Goal: Communication & Community: Answer question/provide support

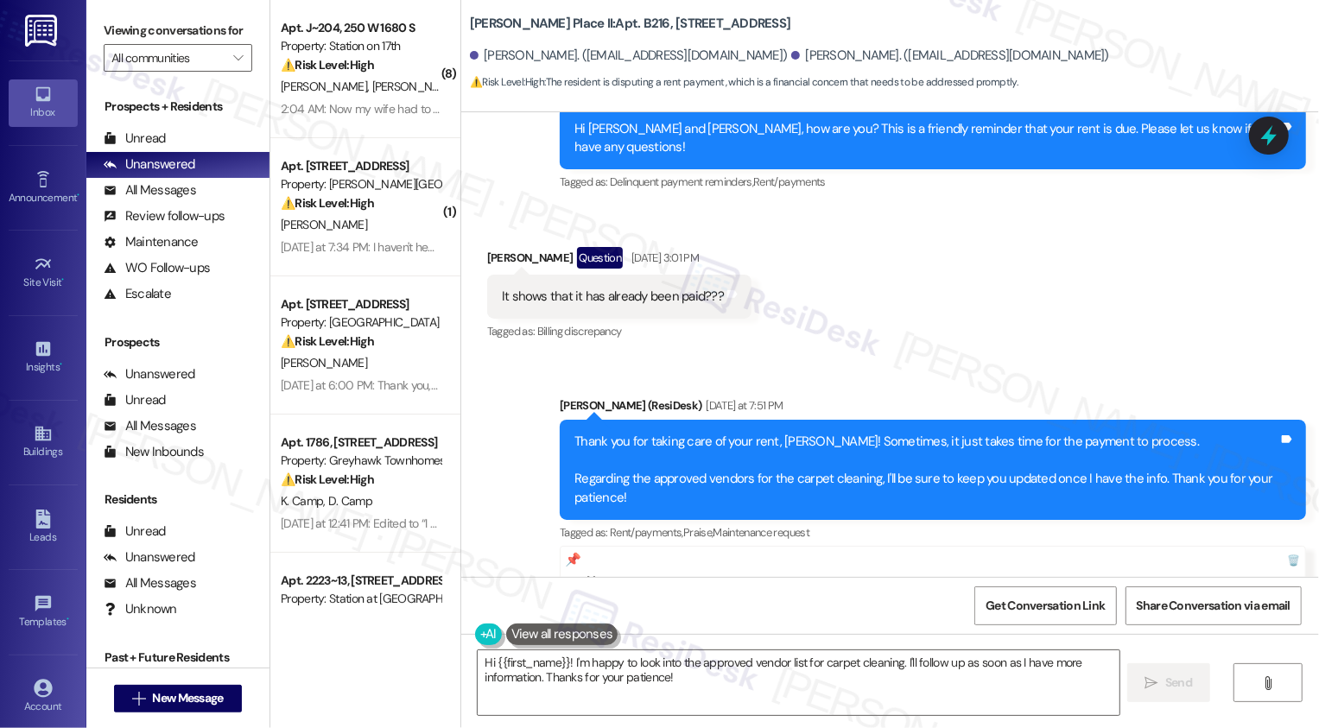
scroll to position [3887, 0]
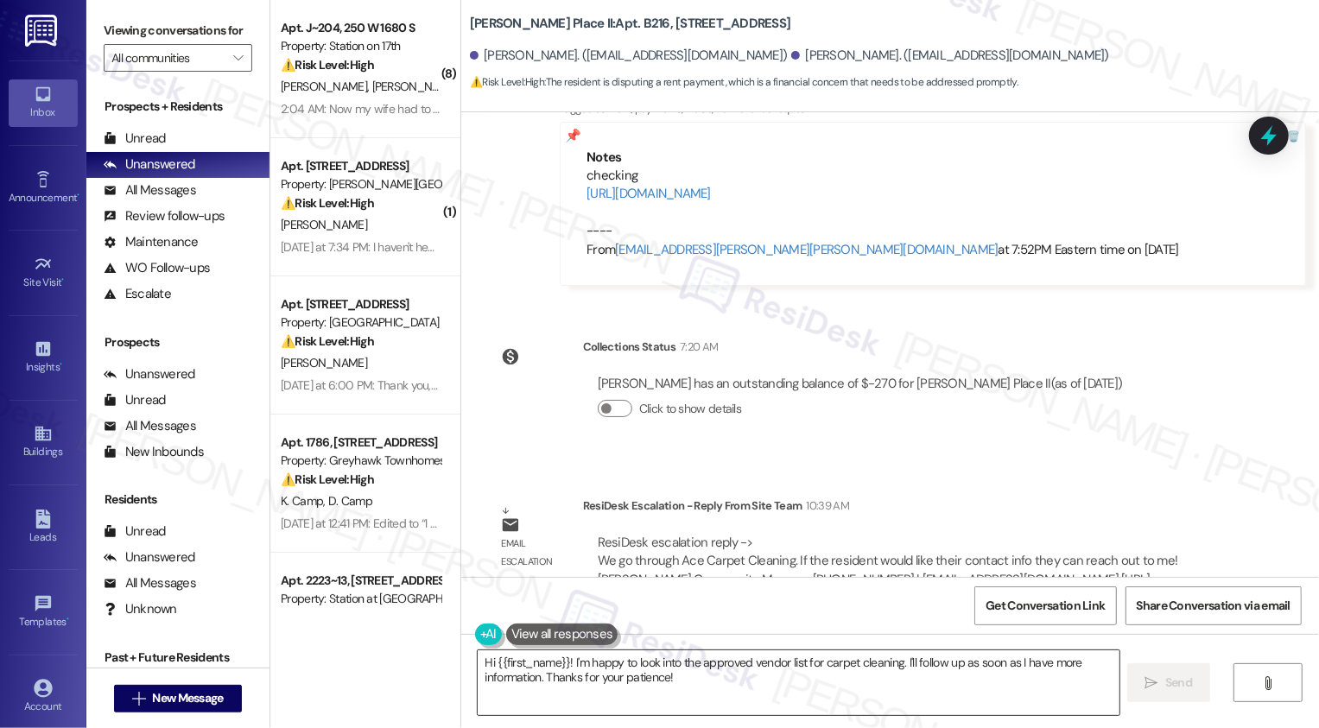
click at [686, 682] on textarea "Hi {{first_name}}! I'm happy to look into the approved vendor list for carpet c…" at bounding box center [799, 683] width 642 height 65
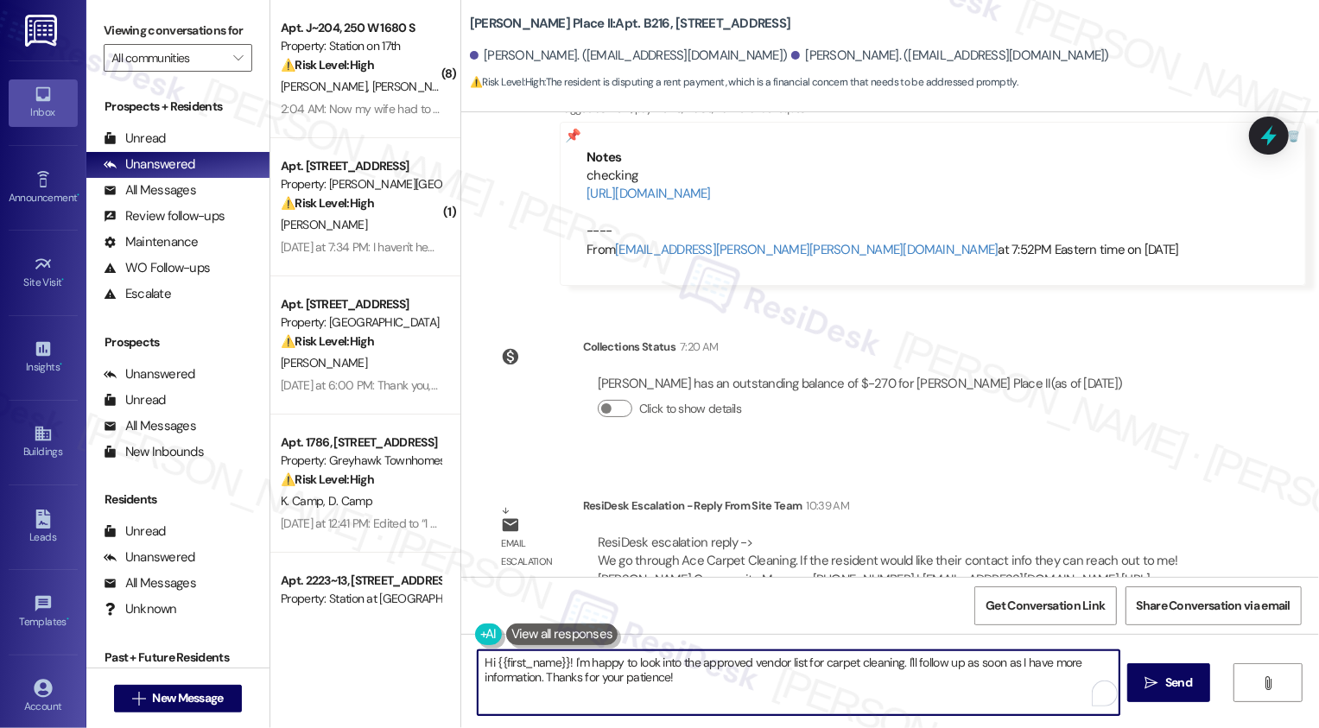
type textarea "H"
paste textarea "We go through Ace Carpet Cleaning. If the resident would like their contact inf…"
click at [706, 663] on textarea "Good day, Deena! The office updated me that We go through Ace Carpet Cleaning. …" at bounding box center [797, 683] width 642 height 65
click at [722, 673] on textarea "Good day, Deena! The office updated me that we go through Ace Carpet Cleaning. …" at bounding box center [797, 683] width 642 height 65
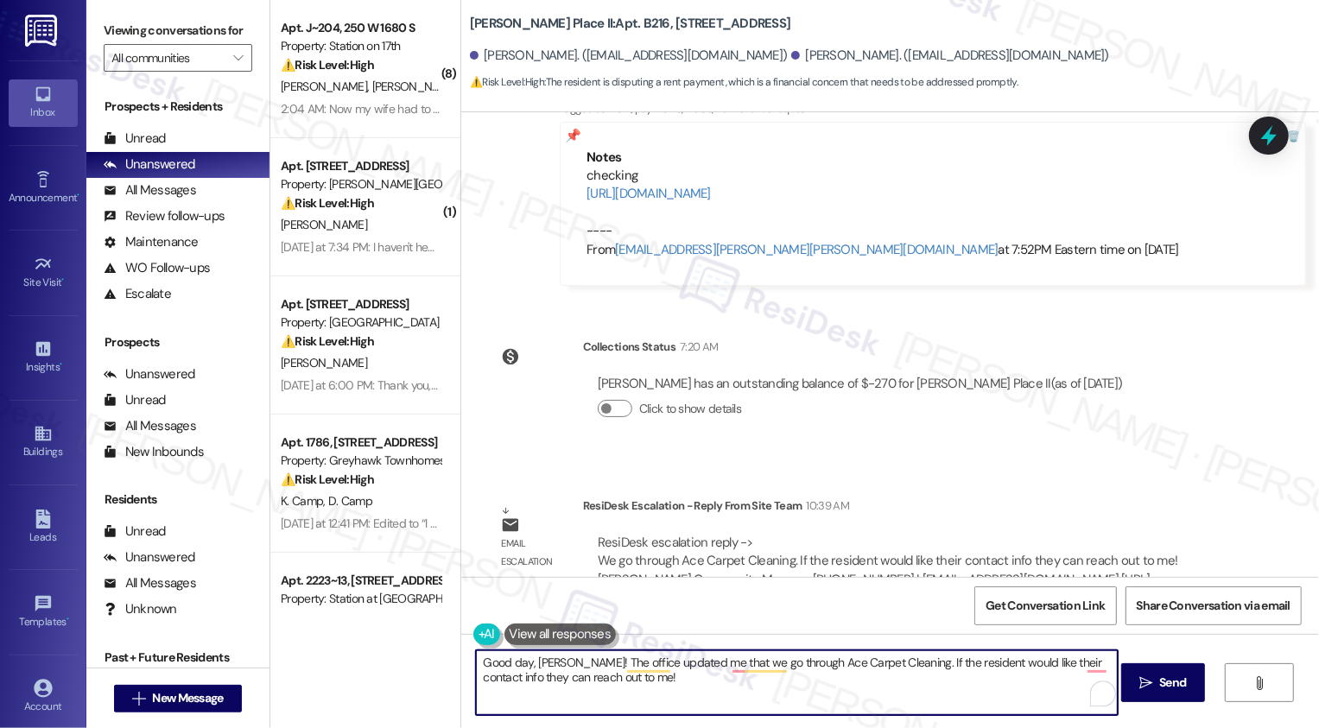
click at [883, 671] on textarea "Good day, Deena! The office updated me that we go through Ace Carpet Cleaning. …" at bounding box center [797, 683] width 642 height 65
drag, startPoint x: 885, startPoint y: 664, endPoint x: 955, endPoint y: 662, distance: 70.0
click at [955, 663] on textarea "Good day, Deena! The office updated me that we go through Ace Carpet Cleaning. …" at bounding box center [797, 683] width 642 height 65
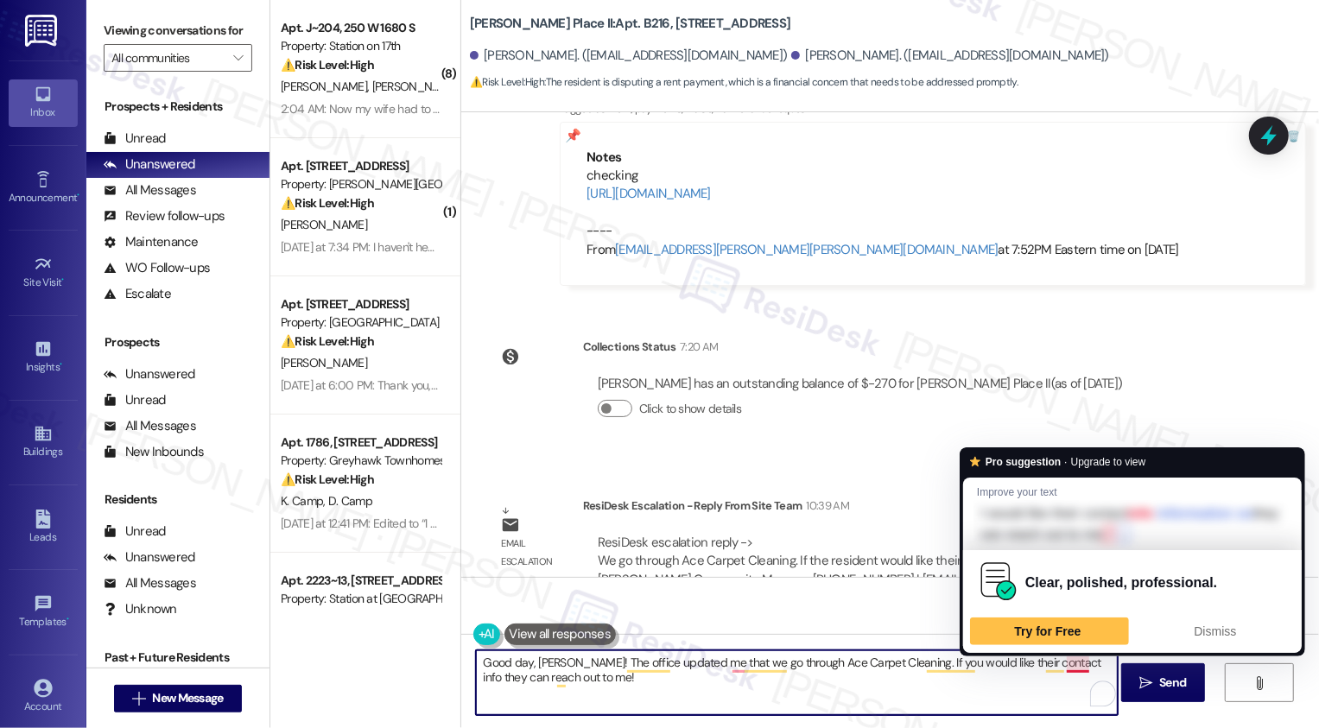
click at [1052, 664] on textarea "Good day, Deena! The office updated me that we go through Ace Carpet Cleaning. …" at bounding box center [797, 683] width 642 height 65
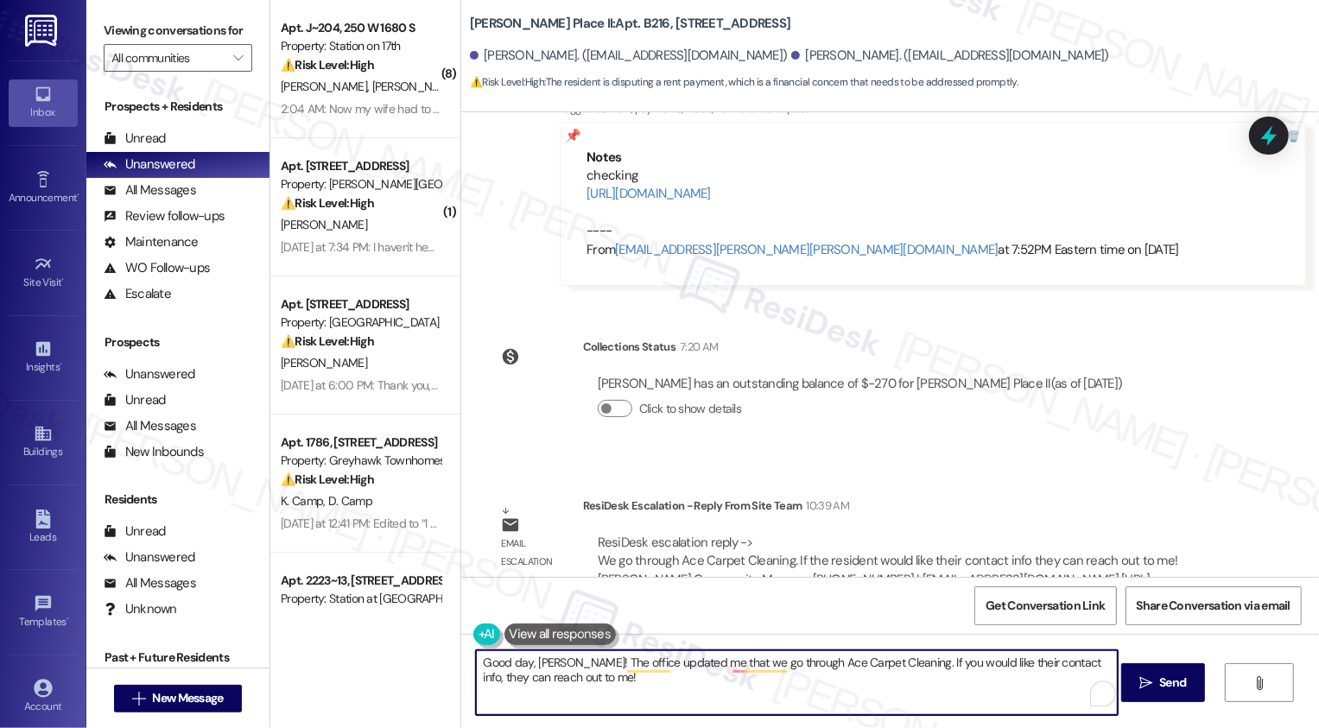
drag, startPoint x: 1058, startPoint y: 661, endPoint x: 1066, endPoint y: 682, distance: 22.1
click at [1065, 682] on textarea "Good day, Deena! The office updated me that we go through Ace Carpet Cleaning. …" at bounding box center [797, 683] width 642 height 65
paste textarea "Ryann"
click at [687, 696] on textarea "Good day, Deena! The office updated me that we go through Ace Carpet Cleaning. …" at bounding box center [797, 683] width 642 height 65
paste textarea "(435) 723-1051"
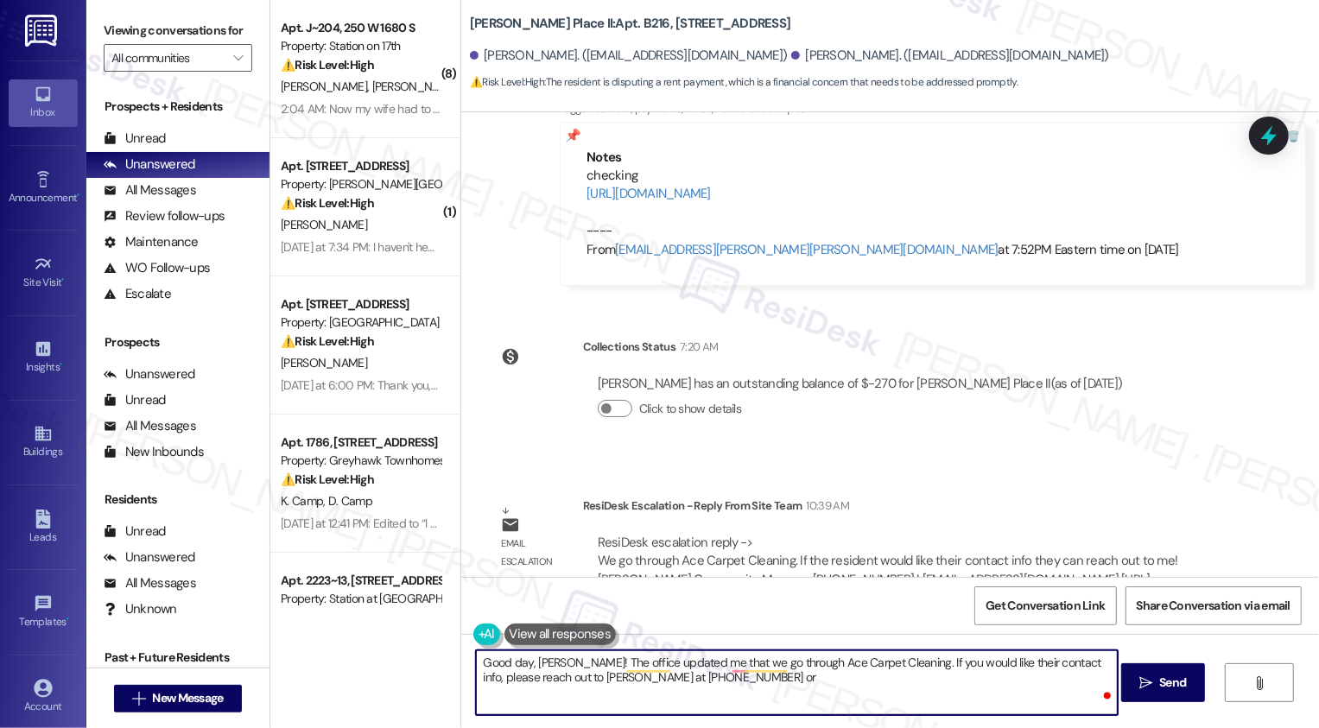
paste textarea "manager@brighamplaceapts.com"
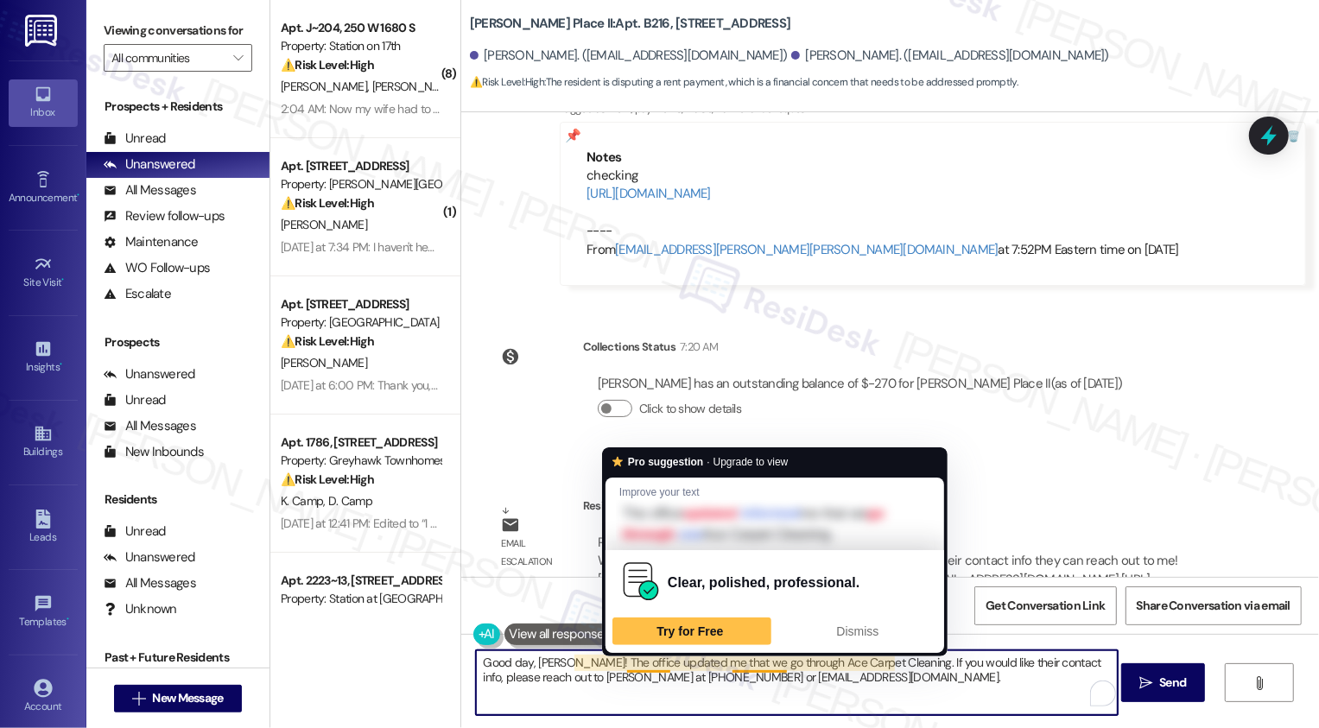
click at [896, 682] on textarea "Good day, Deena! The office updated me that we go through Ace Carpet Cleaning. …" at bounding box center [797, 683] width 642 height 65
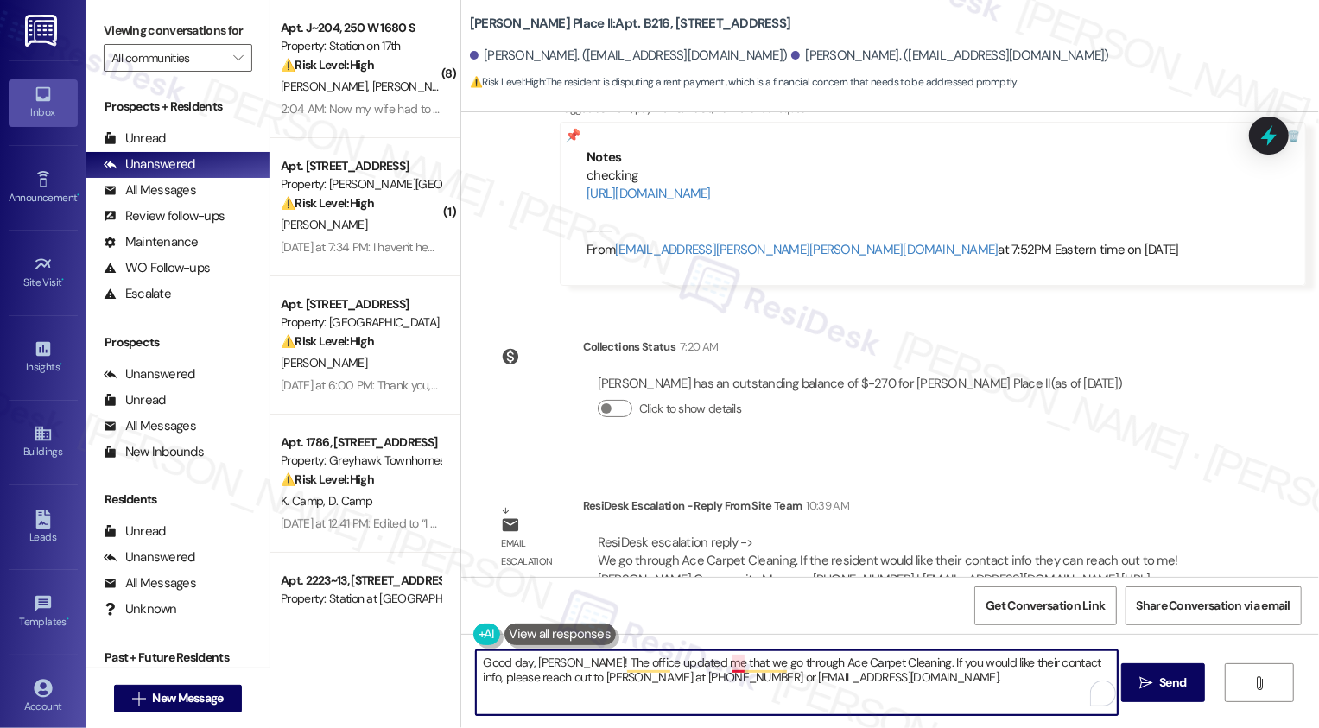
click at [726, 662] on textarea "Good day, Deena! The office updated me that we go through Ace Carpet Cleaning. …" at bounding box center [797, 683] width 642 height 65
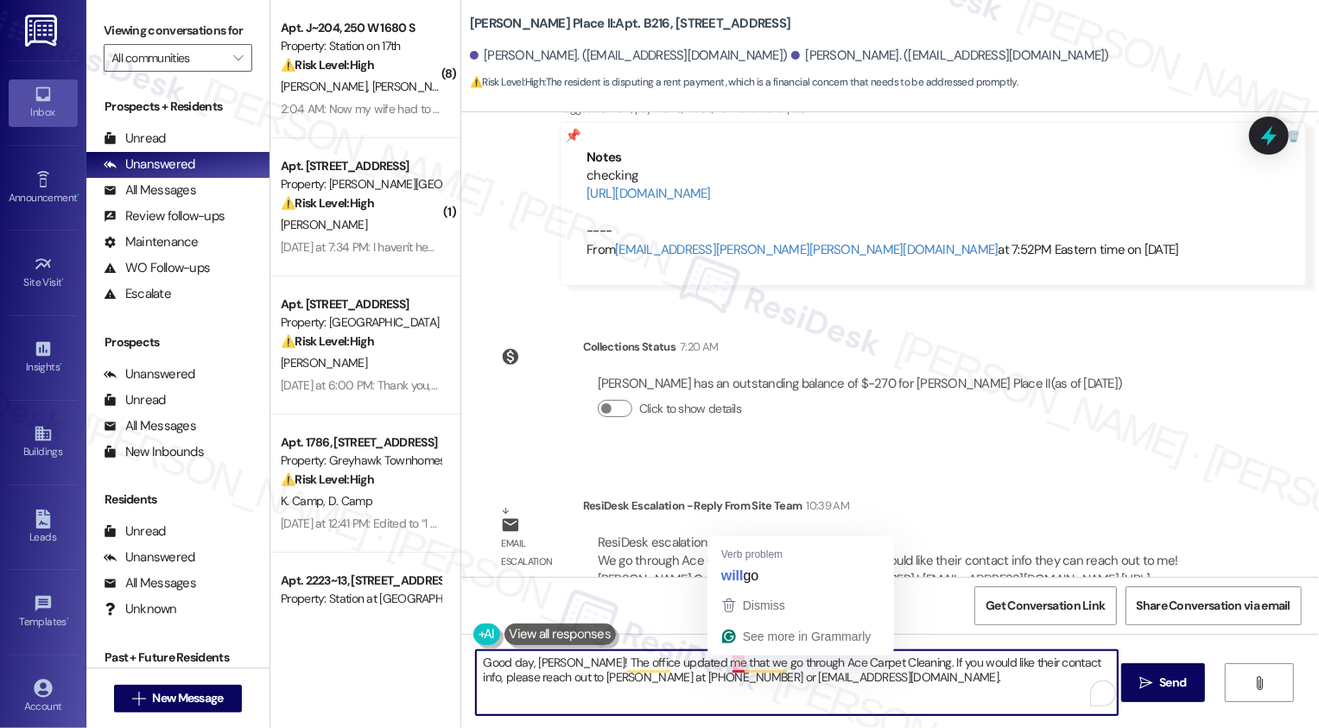
click at [886, 683] on textarea "Good day, Deena! The office updated me that we go through Ace Carpet Cleaning. …" at bounding box center [797, 683] width 642 height 65
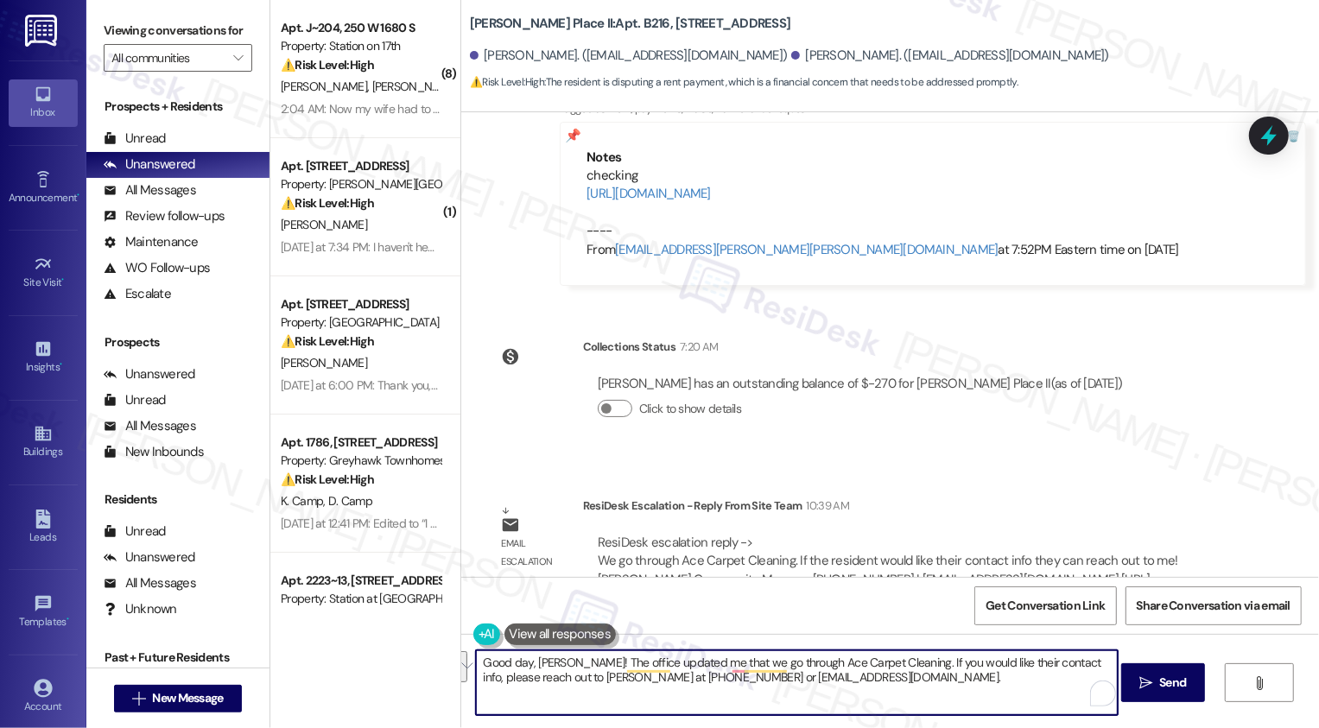
paste textarea "let me know we use Ace Carpet Cleaning. If you’d like their contact info, pleas…"
click at [542, 665] on textarea "Good day, Deena! The office let me know we use Ace Carpet Cleaning. If you’d li…" at bounding box center [797, 683] width 642 height 65
click at [537, 664] on textarea "Good day, Deena! The office let me know we use Ace Carpet Cleaning. If you’d li…" at bounding box center [797, 683] width 642 height 65
click at [927, 671] on textarea "Good day, Deena! The office let me know we use Ace Carpet Cleaning. If you’d li…" at bounding box center [797, 683] width 642 height 65
click at [832, 690] on textarea "Good day, Deena! The office let me know we use Ace Carpet Cleaning. If you’d li…" at bounding box center [797, 683] width 642 height 65
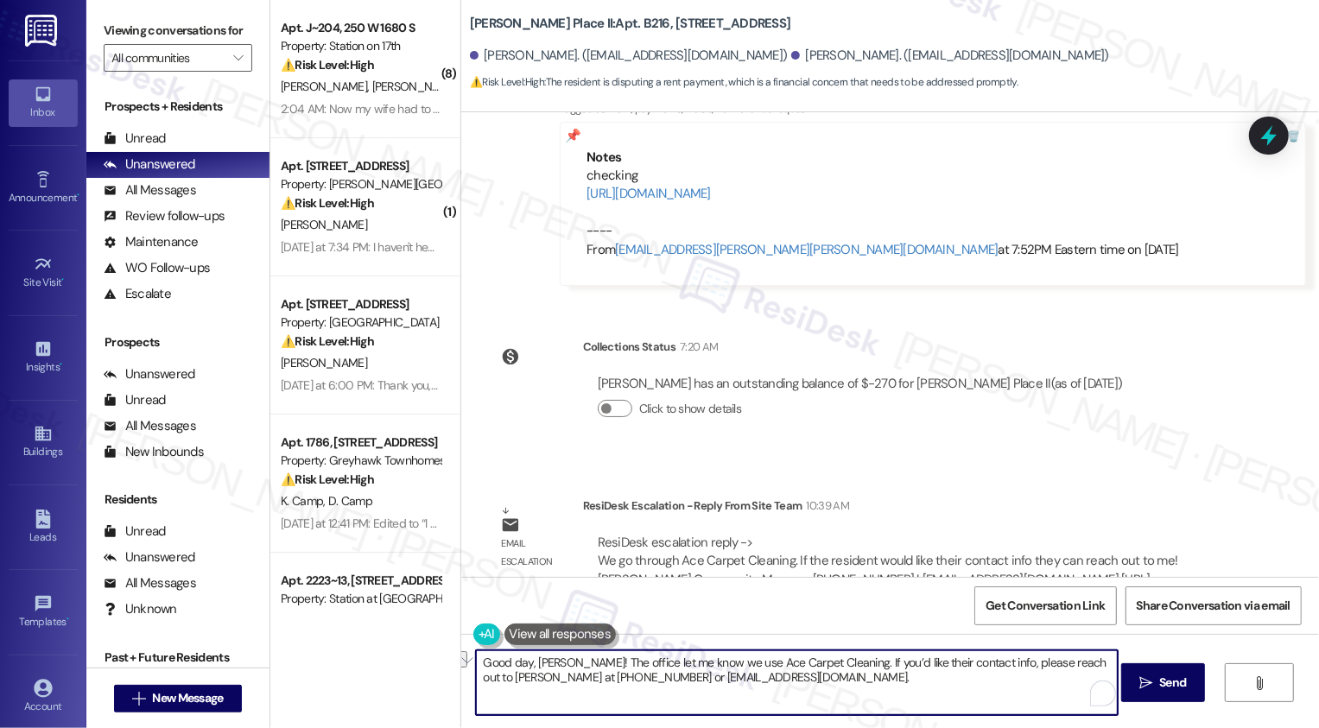
drag, startPoint x: 473, startPoint y: 677, endPoint x: 777, endPoint y: 672, distance: 304.2
click at [777, 672] on textarea "Good day, Deena! The office let me know we use Ace Carpet Cleaning. If you’d li…" at bounding box center [797, 683] width 642 height 65
type textarea "Good day, Deena! The office let me know we use Ace Carpet Cleaning. If you’d li…"
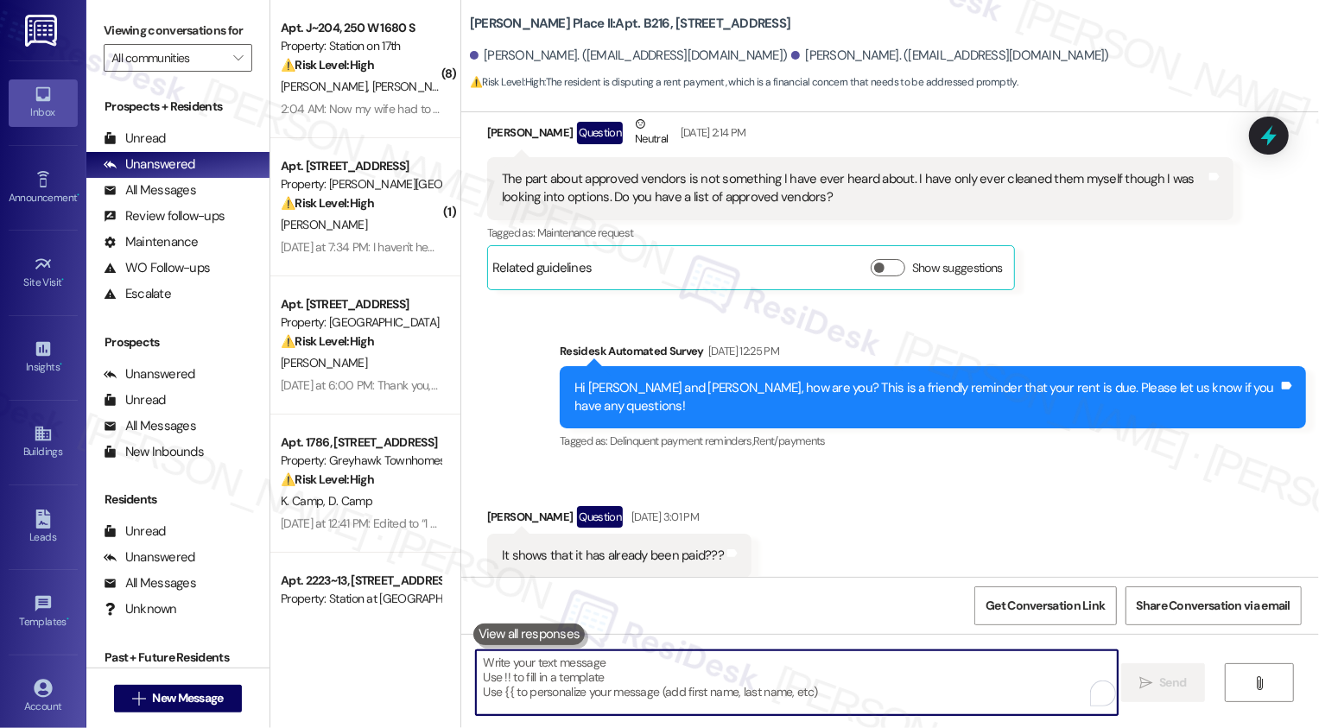
scroll to position [4026, 0]
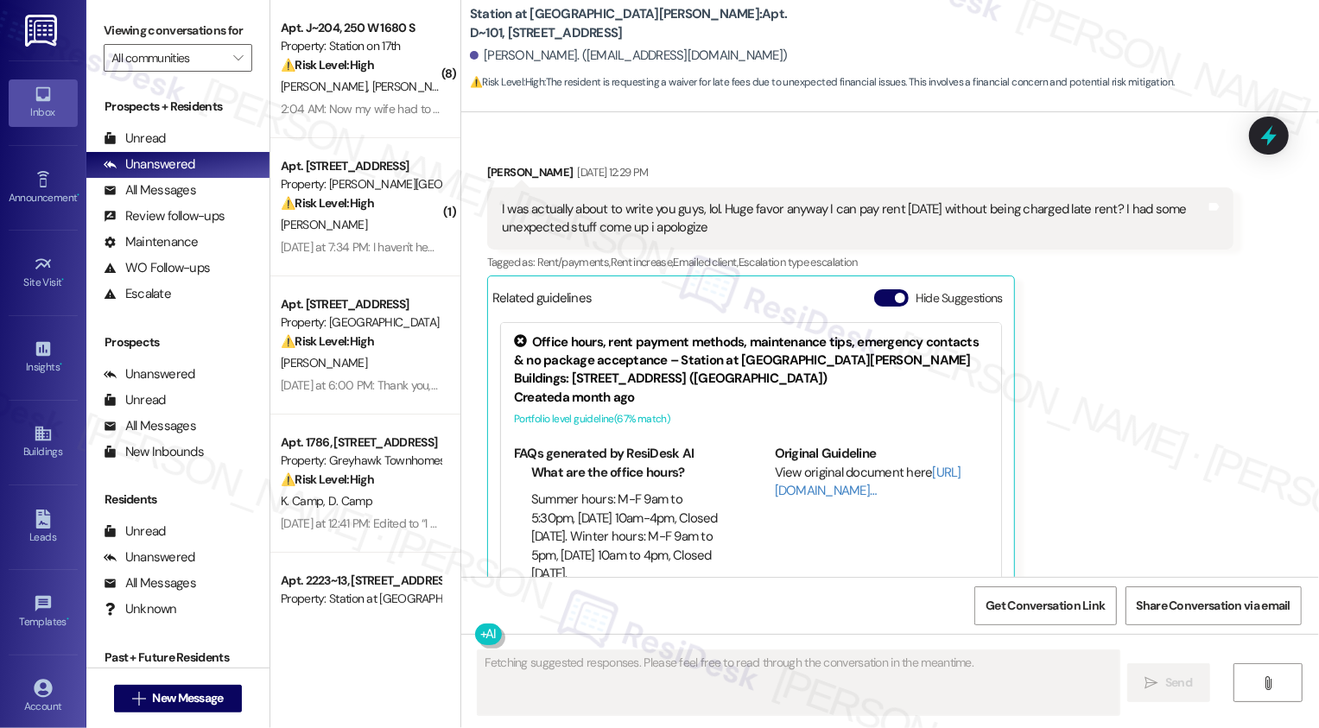
scroll to position [497, 0]
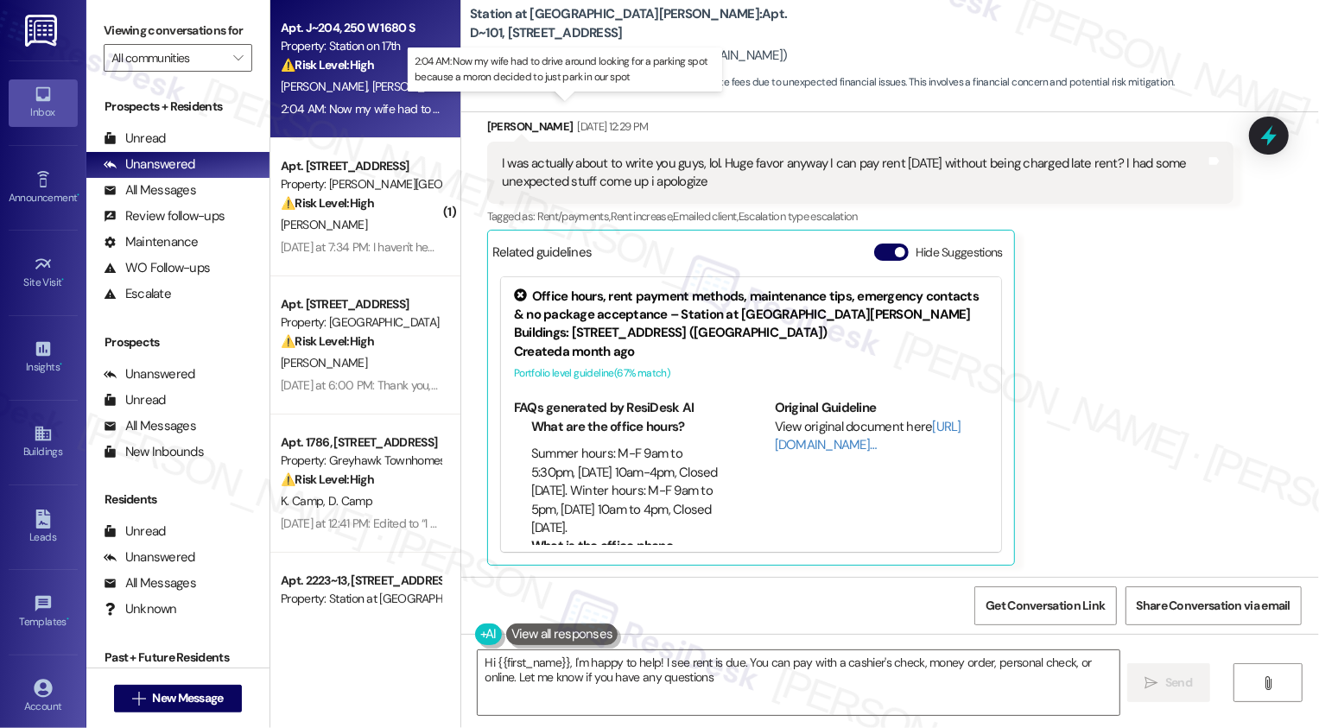
type textarea "Hi {{first_name}}, I'm happy to help! I see rent is due. You can pay with a cas…"
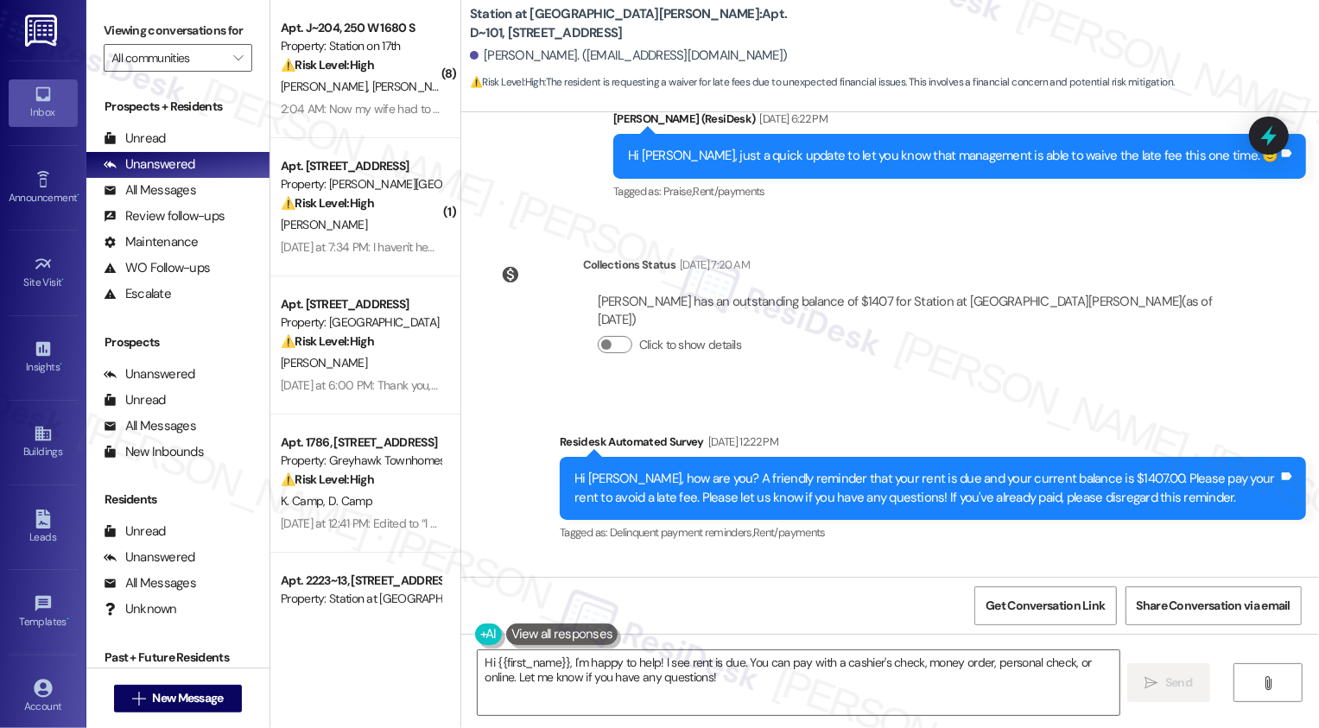
scroll to position [1404, 0]
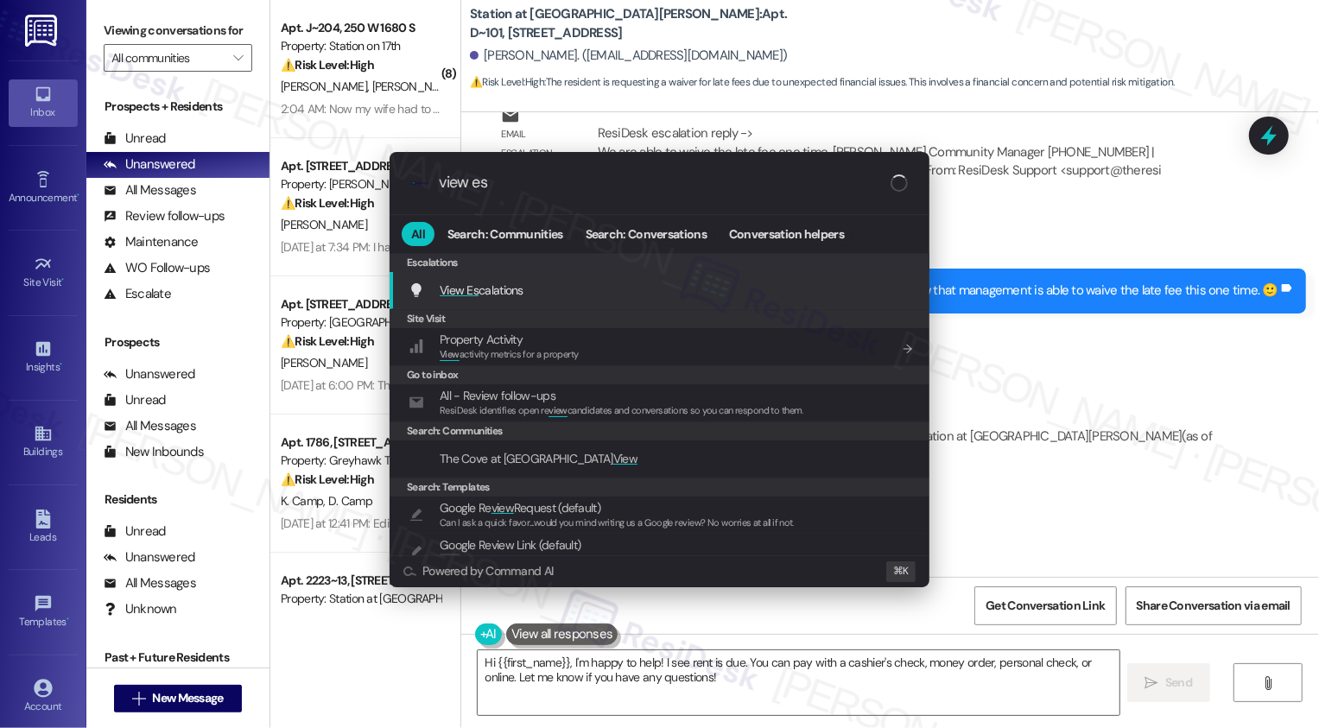
click at [539, 286] on div "View Es calations Add shortcut" at bounding box center [661, 290] width 505 height 19
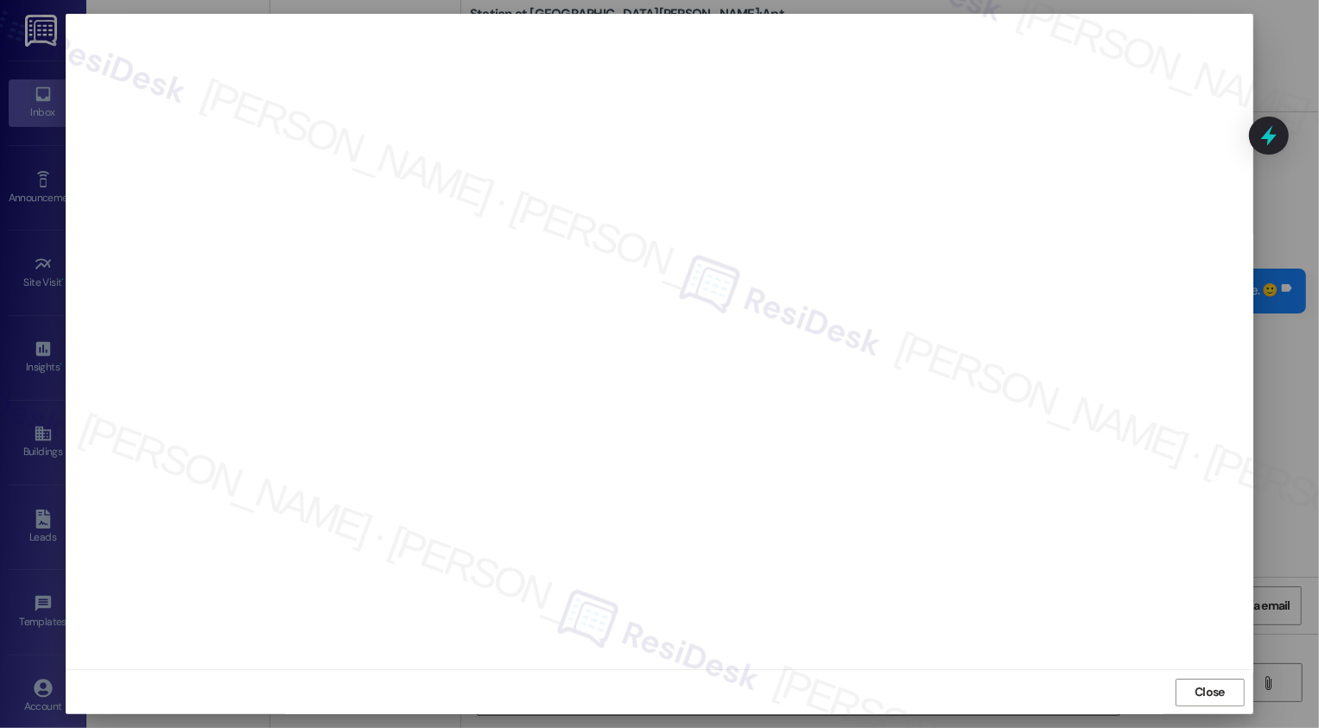
scroll to position [0, 0]
click at [1209, 677] on div "Close" at bounding box center [659, 693] width 1187 height 46
click at [1209, 684] on span "Close" at bounding box center [1210, 692] width 30 height 18
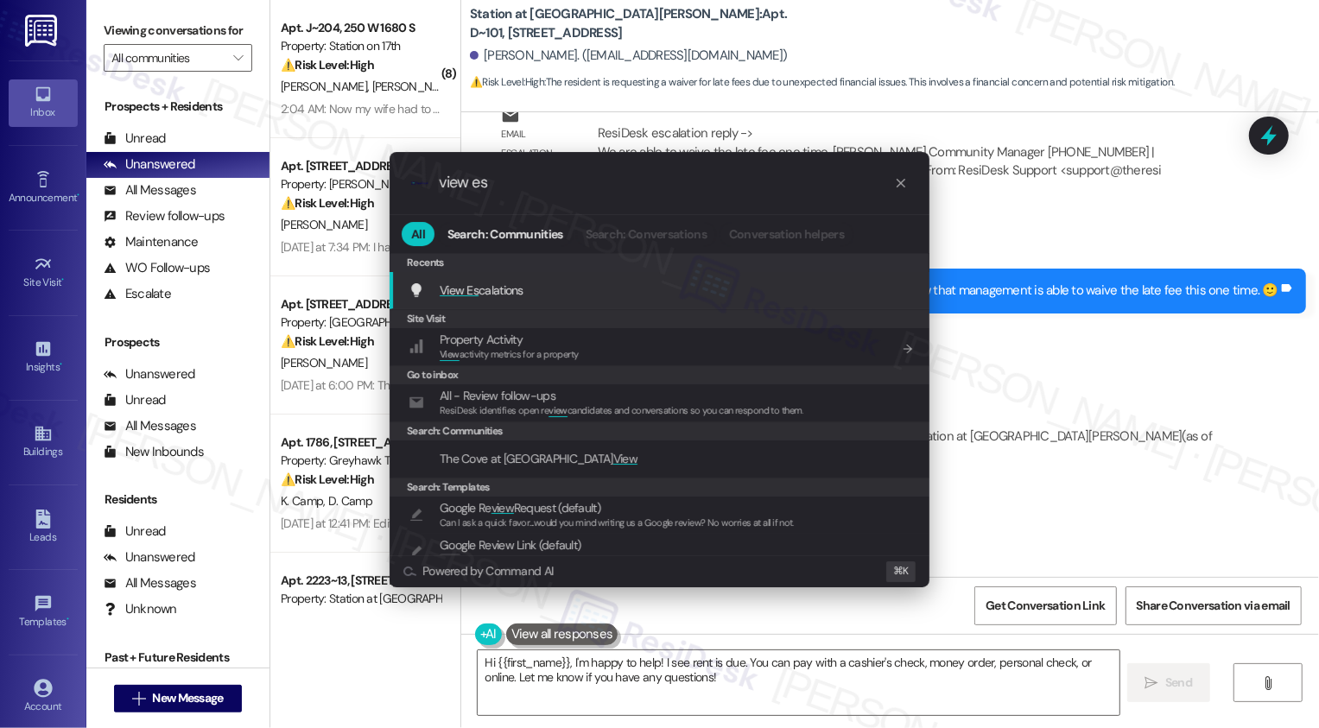
click at [525, 292] on div "View Es calations Add shortcut" at bounding box center [661, 290] width 505 height 19
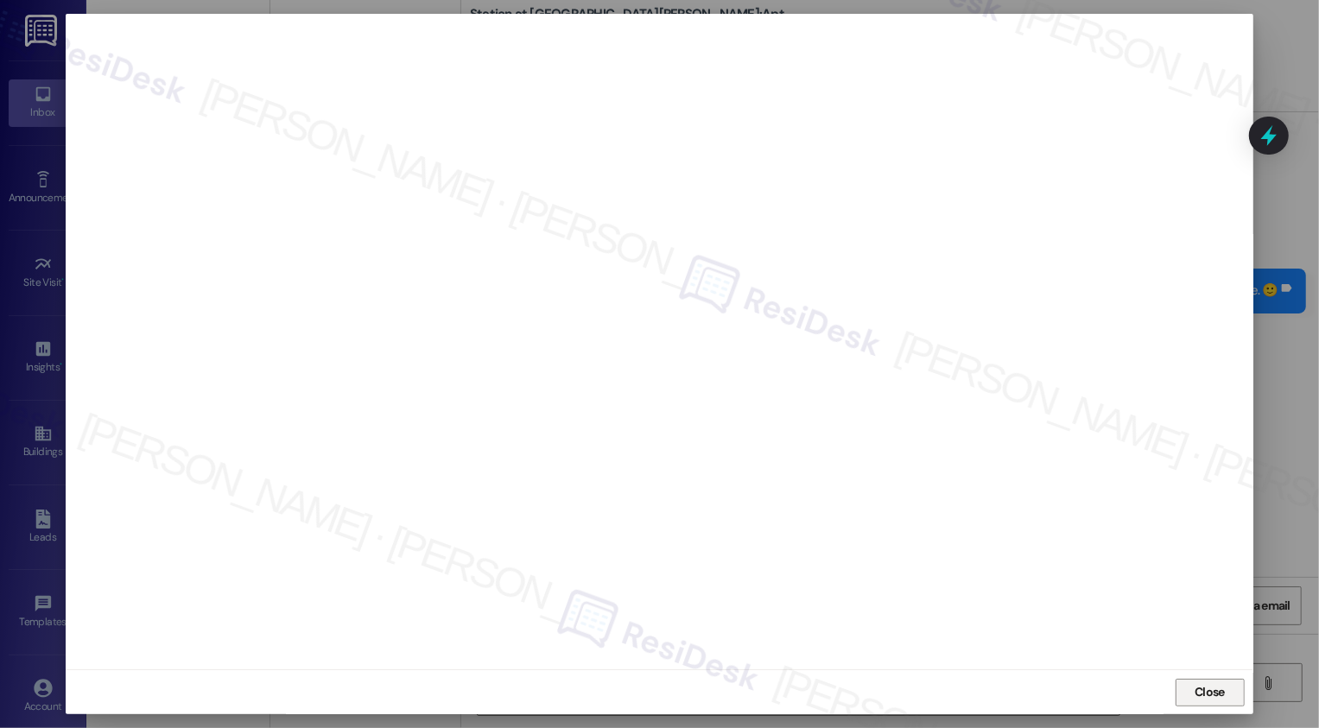
click at [1204, 689] on span "Close" at bounding box center [1210, 692] width 30 height 18
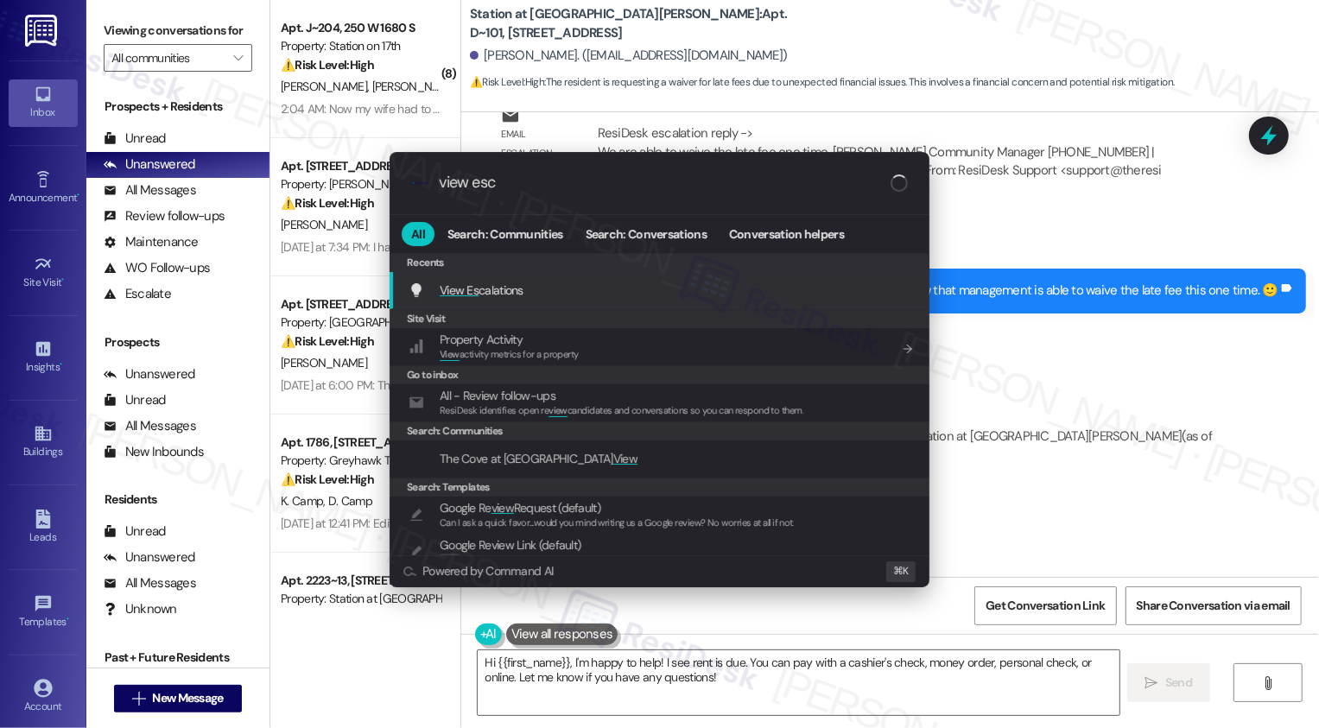
type input "view esca"
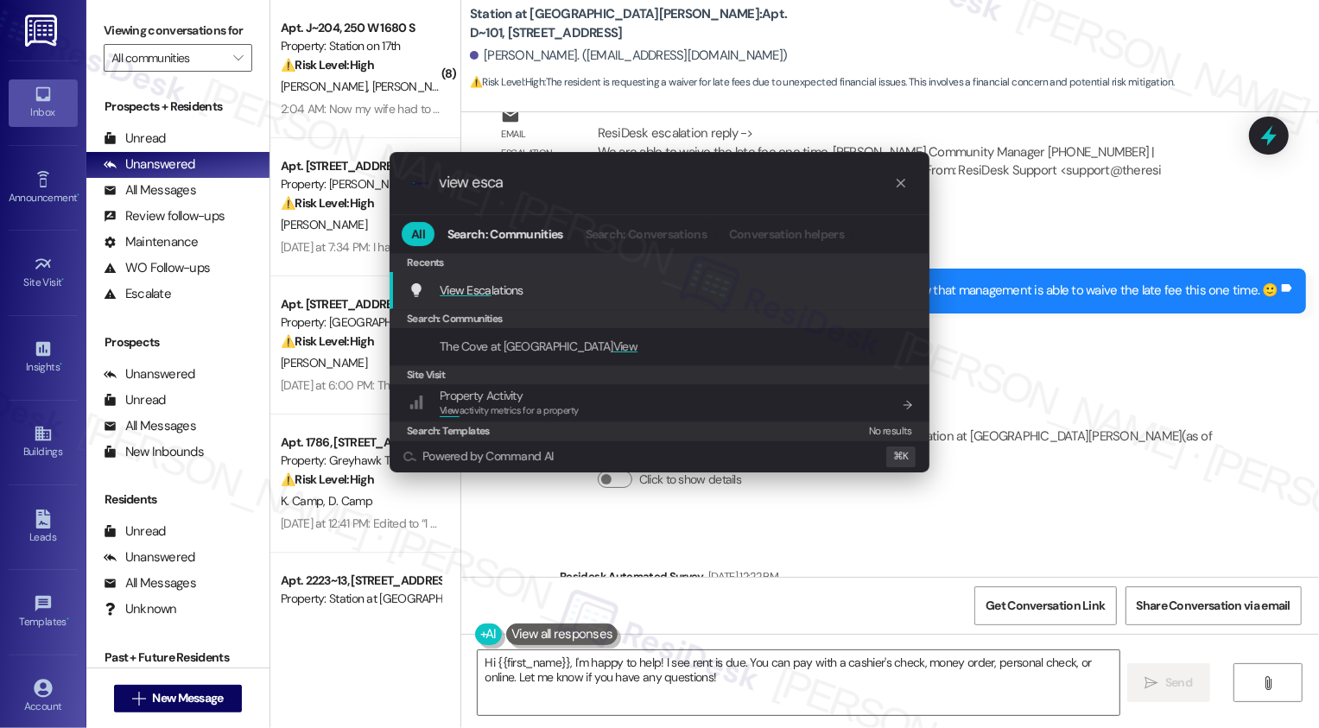
click at [500, 293] on span "View Esca lations" at bounding box center [482, 291] width 84 height 16
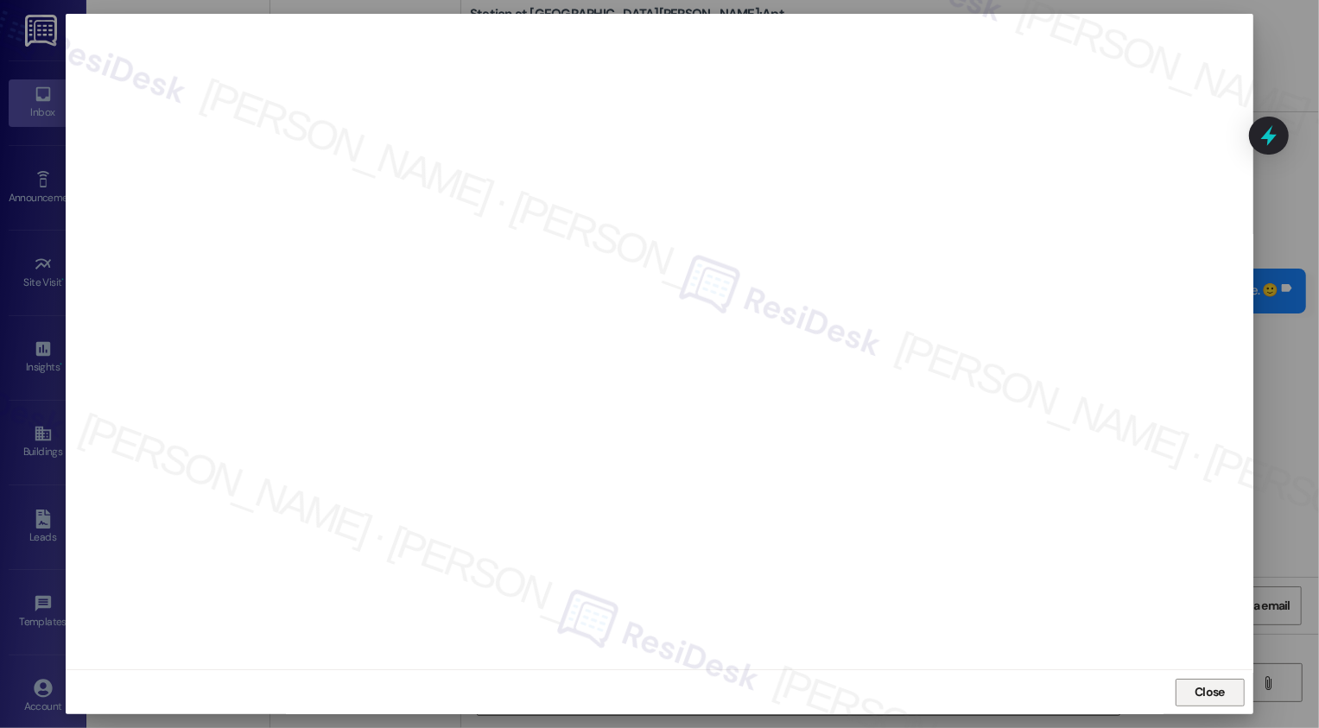
click at [1195, 692] on span "Close" at bounding box center [1210, 692] width 30 height 18
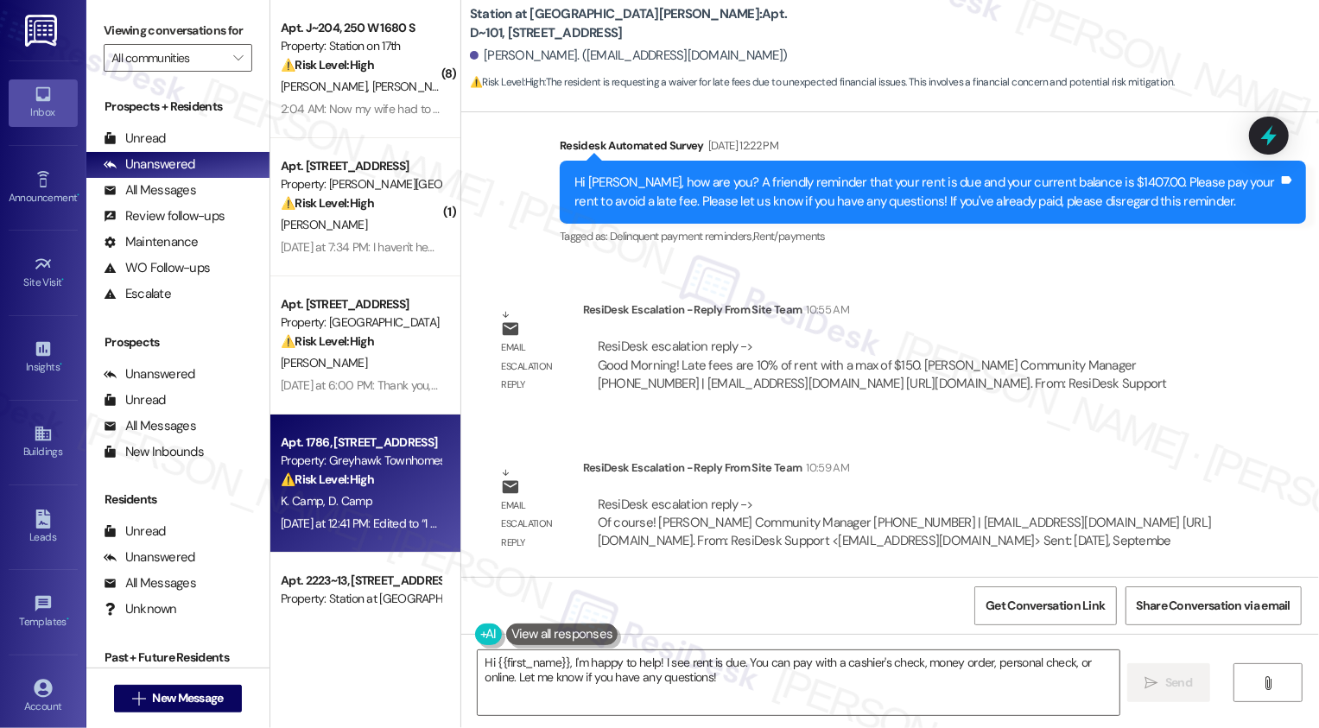
scroll to position [186, 0]
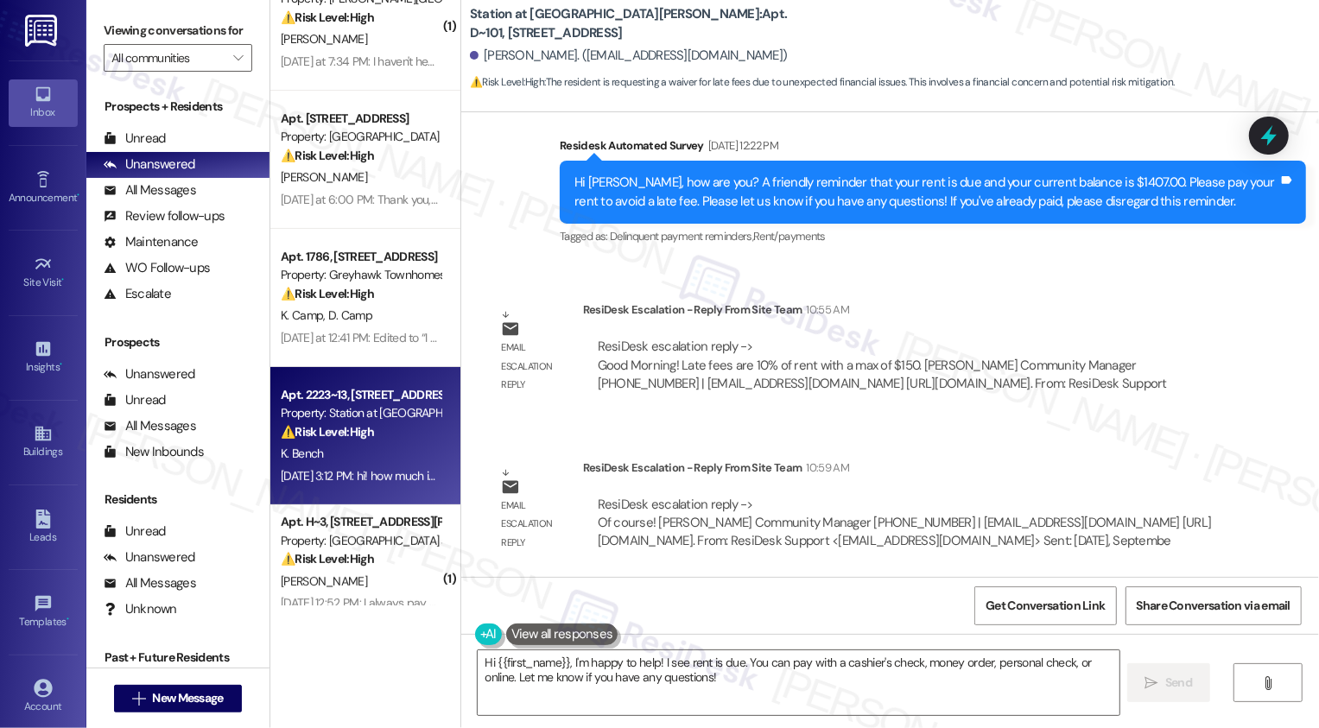
click at [372, 454] on div "K. Bench" at bounding box center [360, 454] width 163 height 22
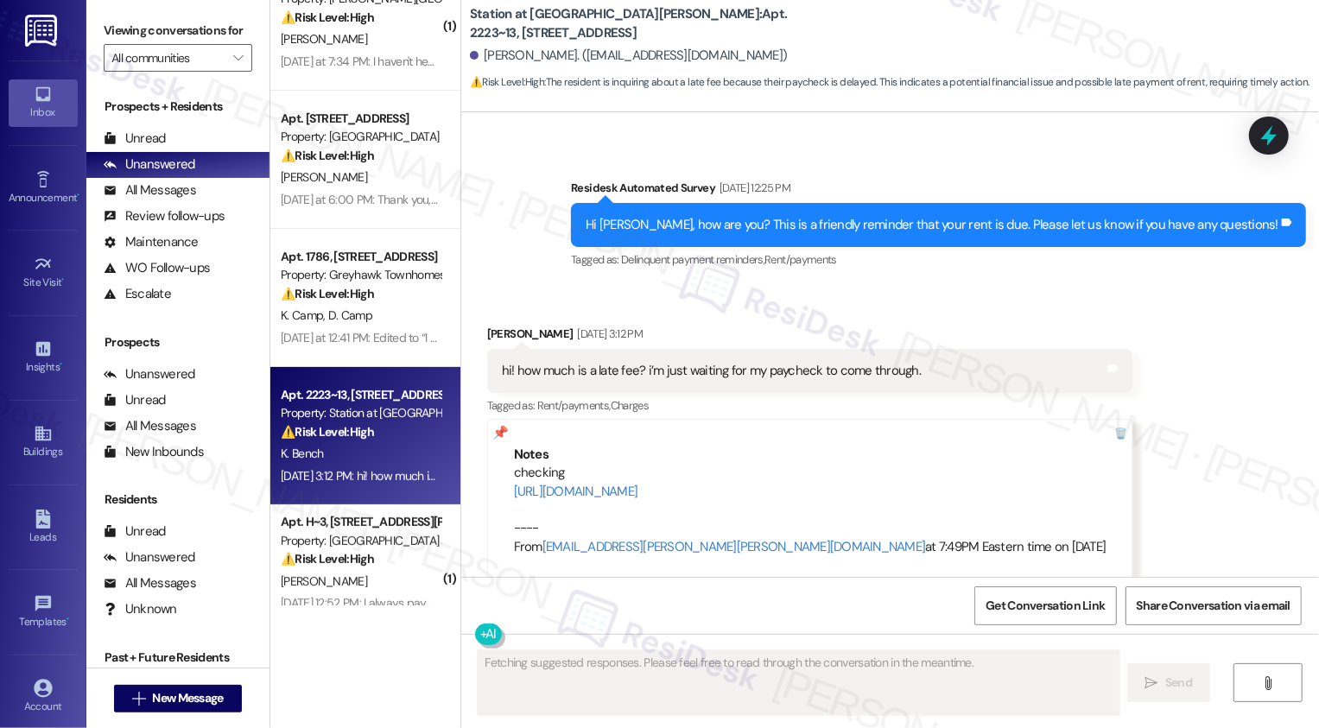
scroll to position [467, 0]
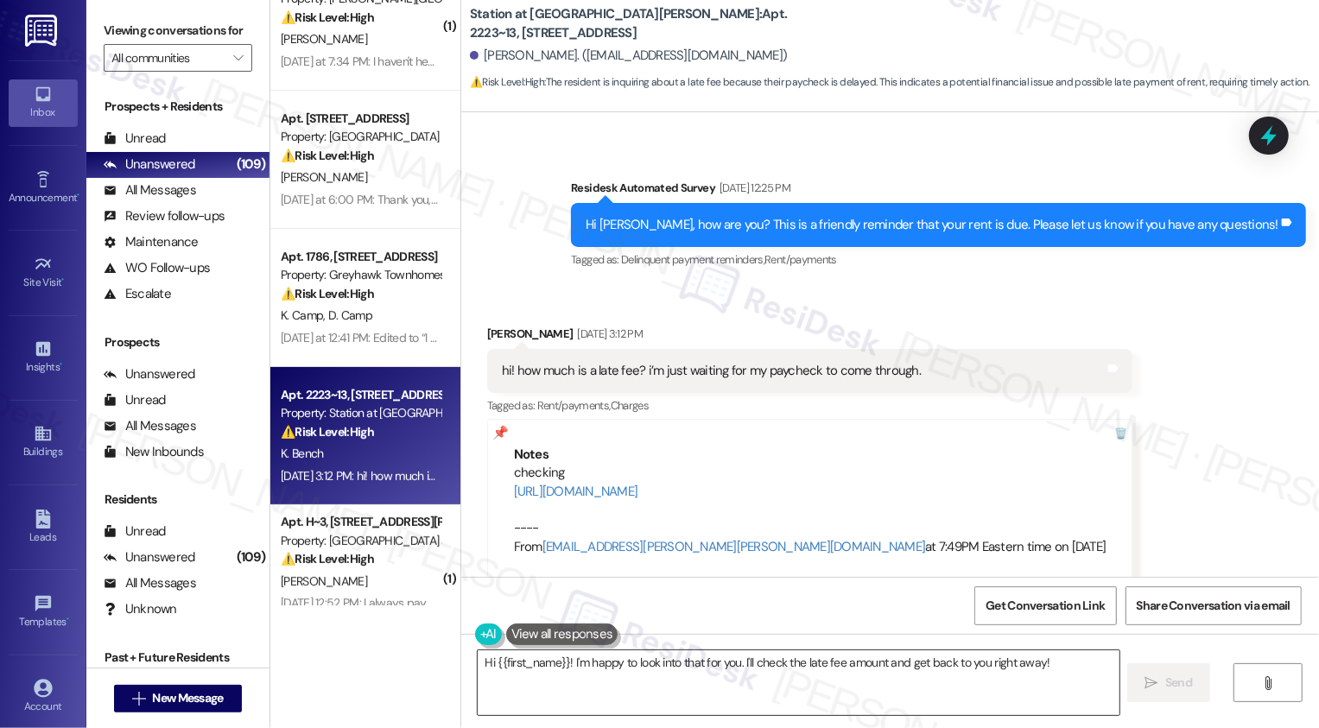
click at [556, 668] on textarea "Hi {{first_name}}! I'm happy to look into that for you. I'll check the late fee…" at bounding box center [799, 683] width 642 height 65
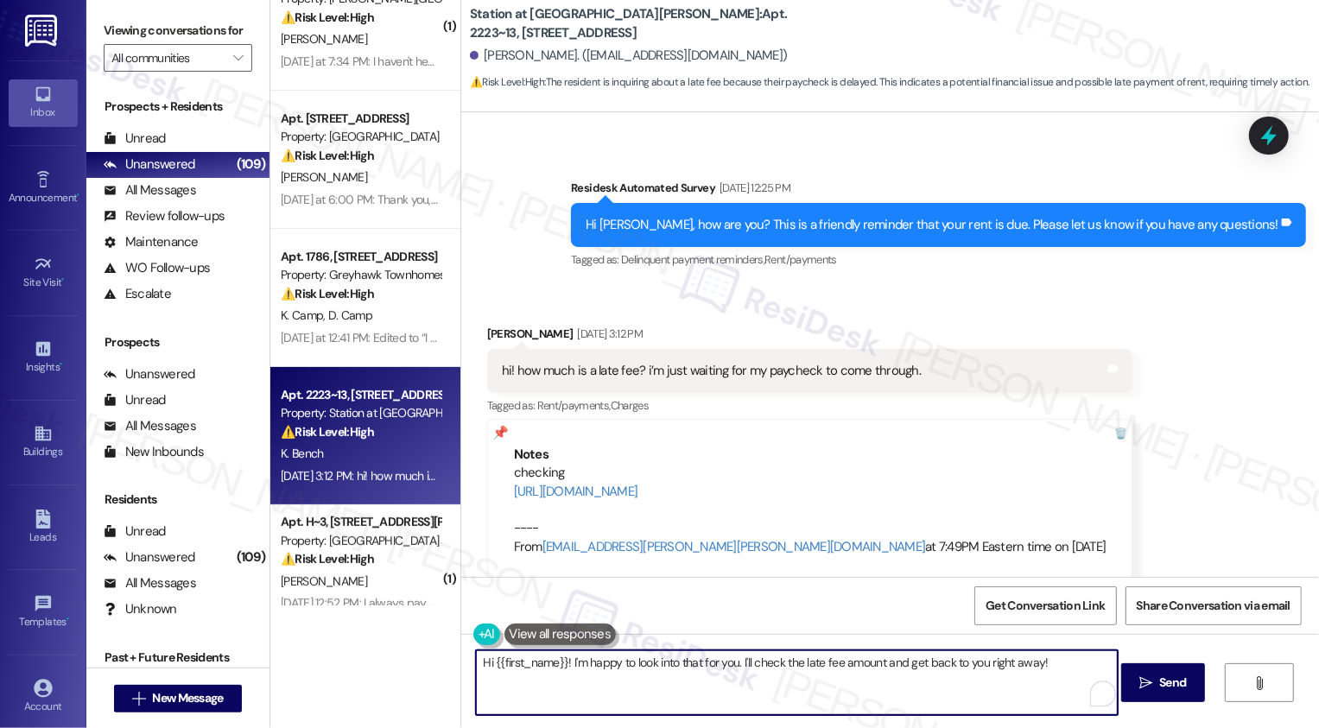
click at [650, 680] on textarea "Hi {{first_name}}! I'm happy to look into that for you. I'll check the late fee…" at bounding box center [797, 683] width 642 height 65
type textarea "H"
paste textarea "Late fees are 10% of rent"
click at [833, 662] on textarea "I hope you're having a great day, {{first_name}}! Apologies for the delay. Late…" at bounding box center [797, 683] width 642 height 65
click at [986, 658] on textarea "I hope you're having a great day, {{first_name}}! Apologies for the delay. The …" at bounding box center [797, 683] width 642 height 65
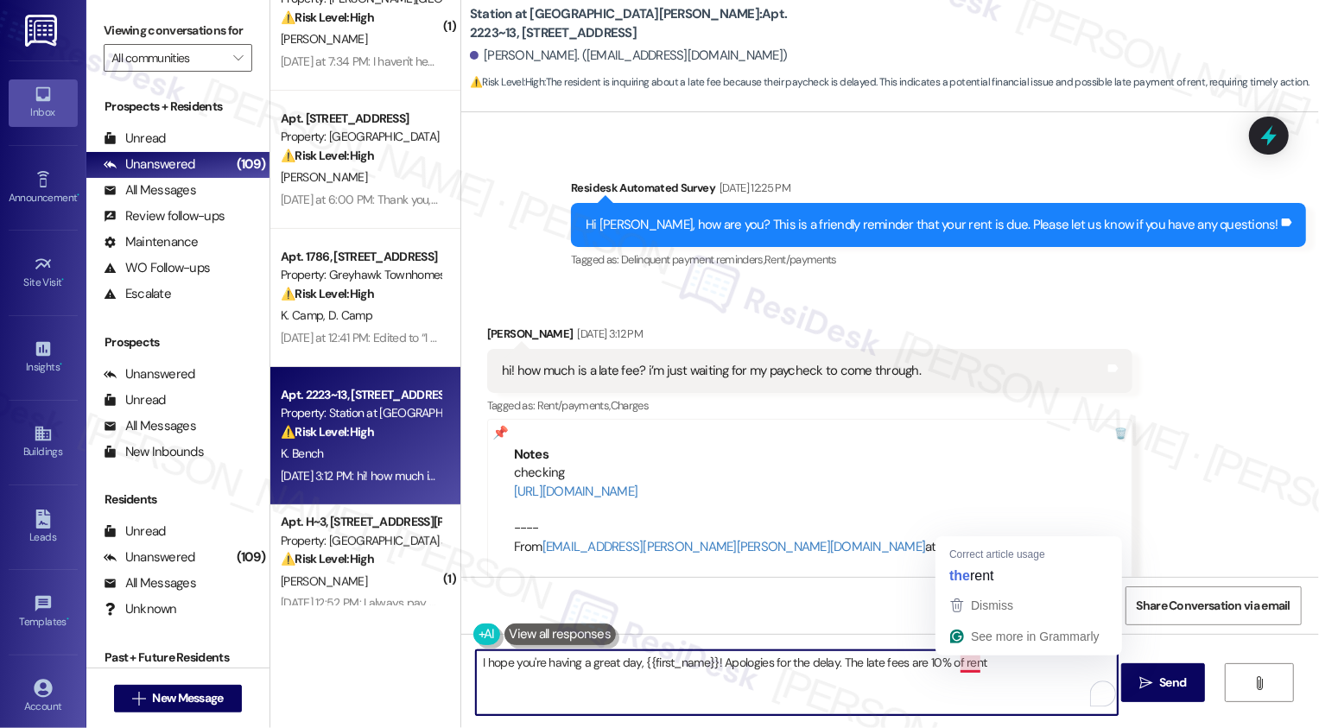
click at [955, 664] on textarea "I hope you're having a great day, {{first_name}}! Apologies for the delay. The …" at bounding box center [797, 683] width 642 height 65
click at [948, 661] on textarea "I hope you're having a great day, {{first_name}}! Apologies for the delay. The …" at bounding box center [797, 683] width 642 height 65
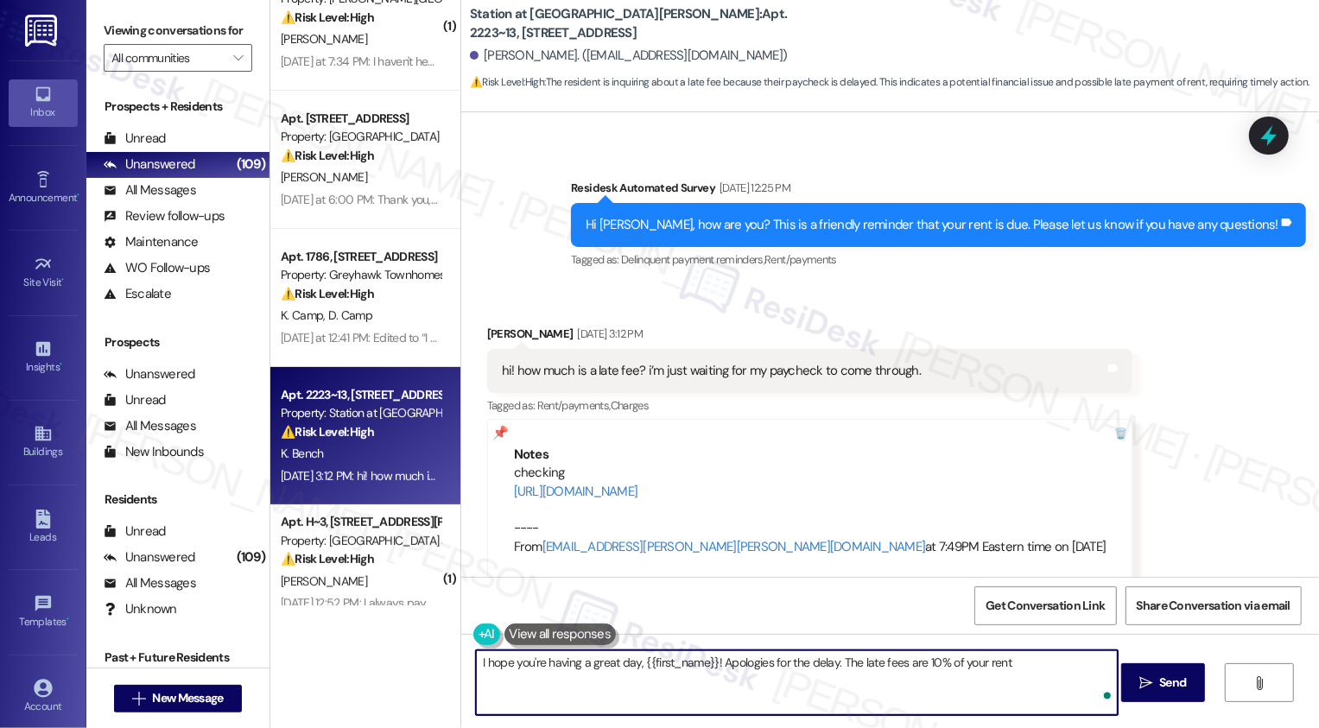
click at [1022, 663] on textarea "I hope you're having a great day, {{first_name}}! Apologies for the delay. The …" at bounding box center [797, 683] width 642 height 65
click at [612, 678] on textarea "I hope you're having a great day, {{first_name}}! Apologies for the delay. The …" at bounding box center [797, 683] width 642 height 65
click at [637, 683] on textarea "I hope you're having a great day, {{first_name}}! Apologies for the delay. The …" at bounding box center [797, 683] width 642 height 65
click at [867, 681] on textarea "I hope you're having a great day, {{first_name}}! Apologies for the delay. The …" at bounding box center [797, 683] width 642 height 65
click at [956, 679] on textarea "I hope you're having a great day, {{first_name}}! Apologies for the delay. The …" at bounding box center [797, 683] width 642 height 65
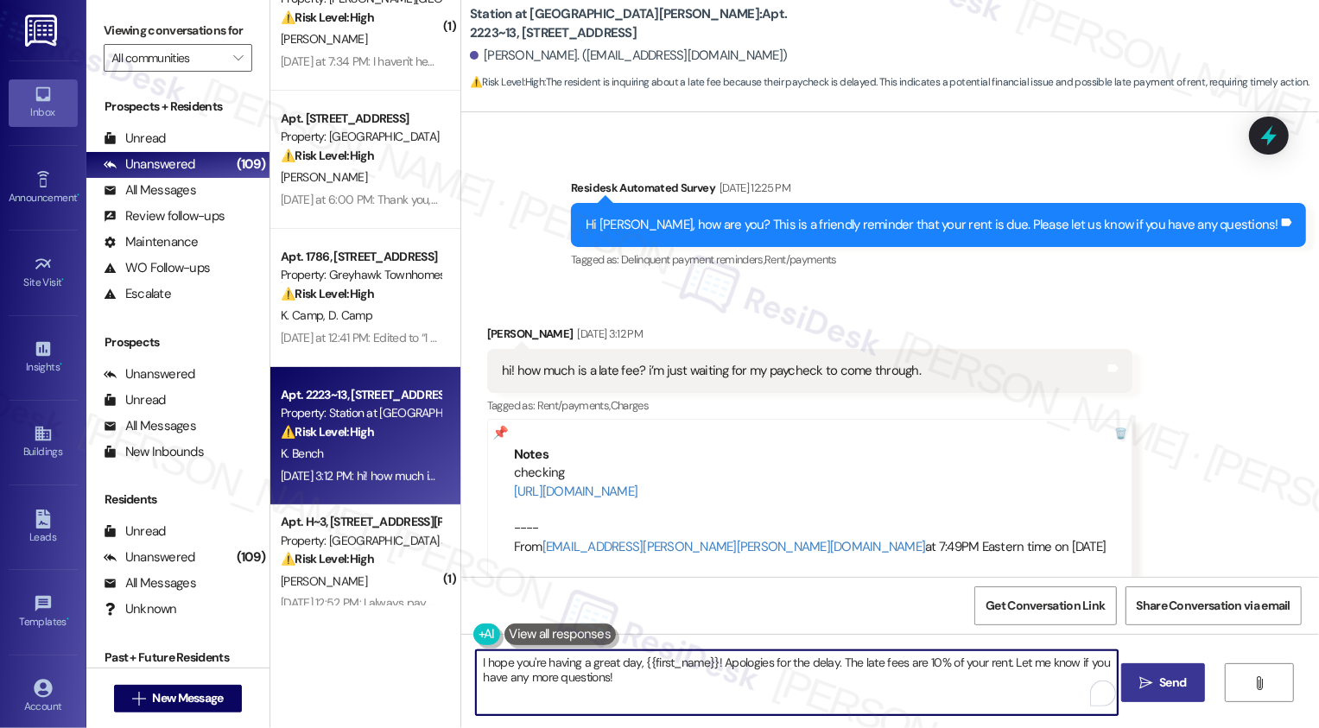
type textarea "I hope you're having a great day, {{first_name}}! Apologies for the delay. The …"
click at [1145, 692] on span " Send" at bounding box center [1163, 683] width 54 height 18
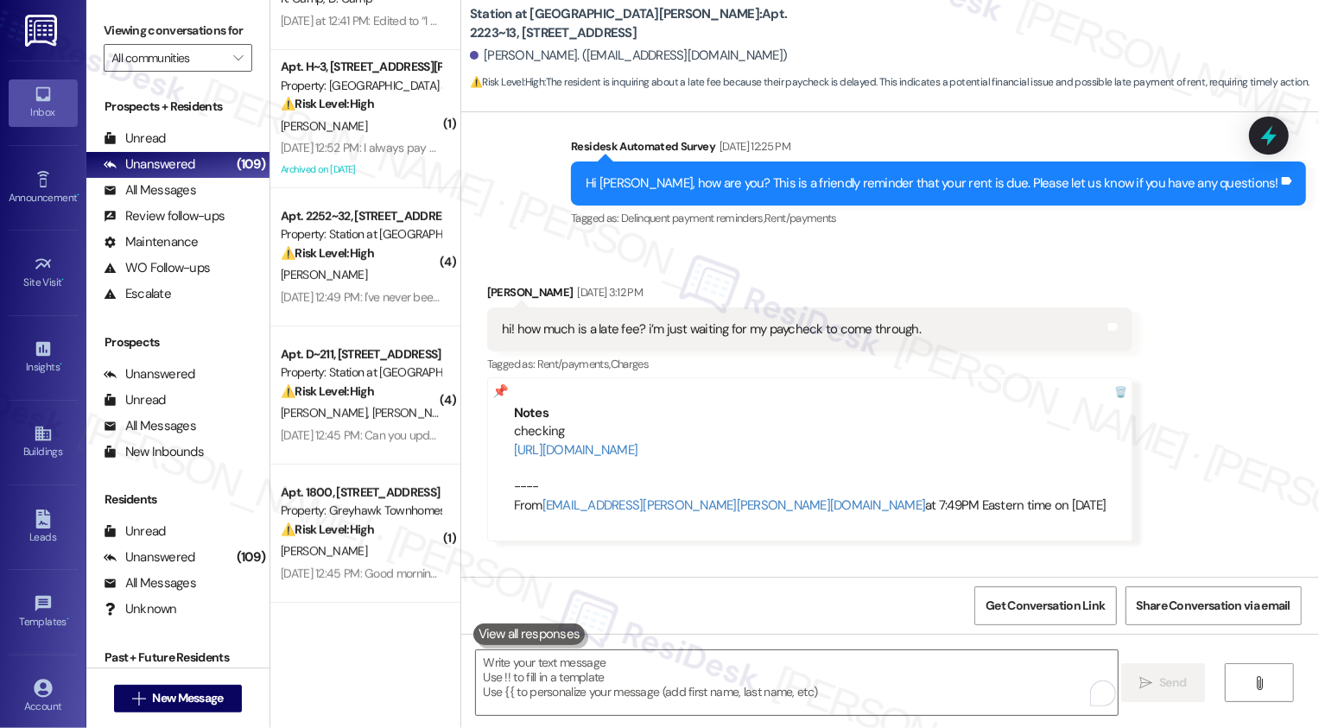
scroll to position [491, 0]
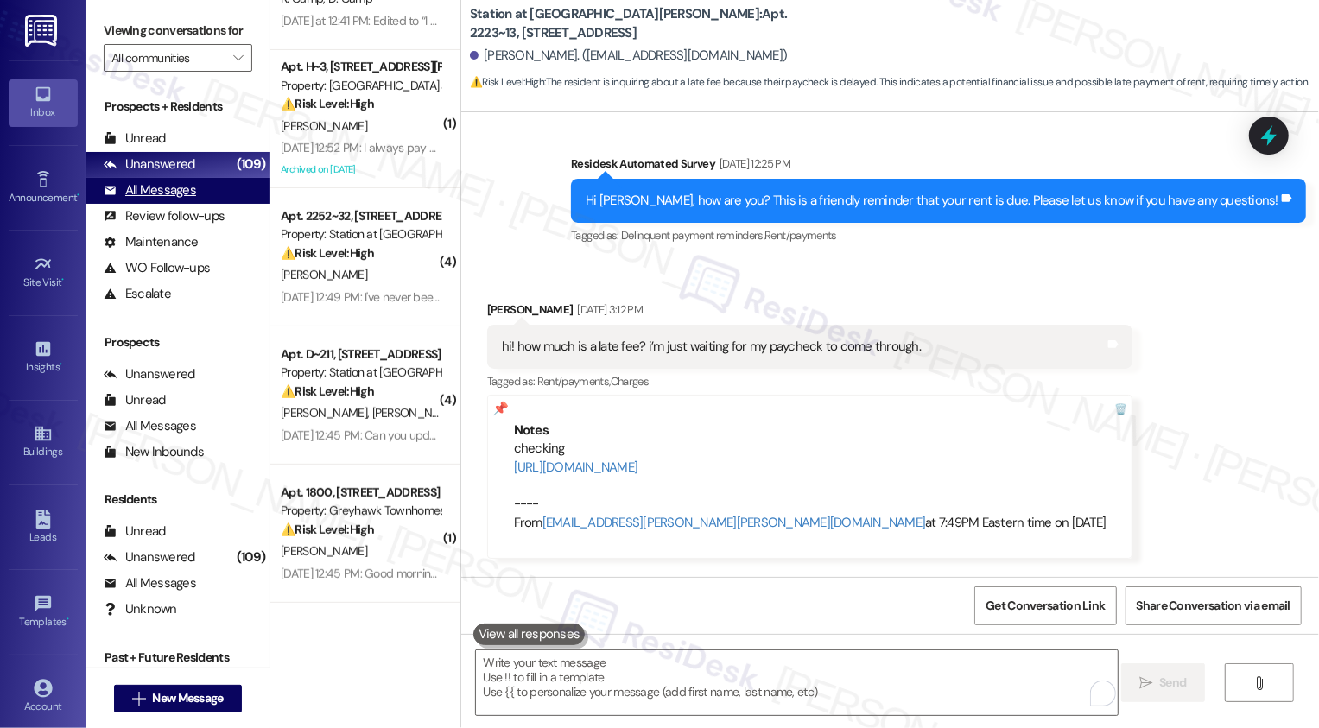
click at [149, 200] on div "All Messages" at bounding box center [150, 190] width 92 height 18
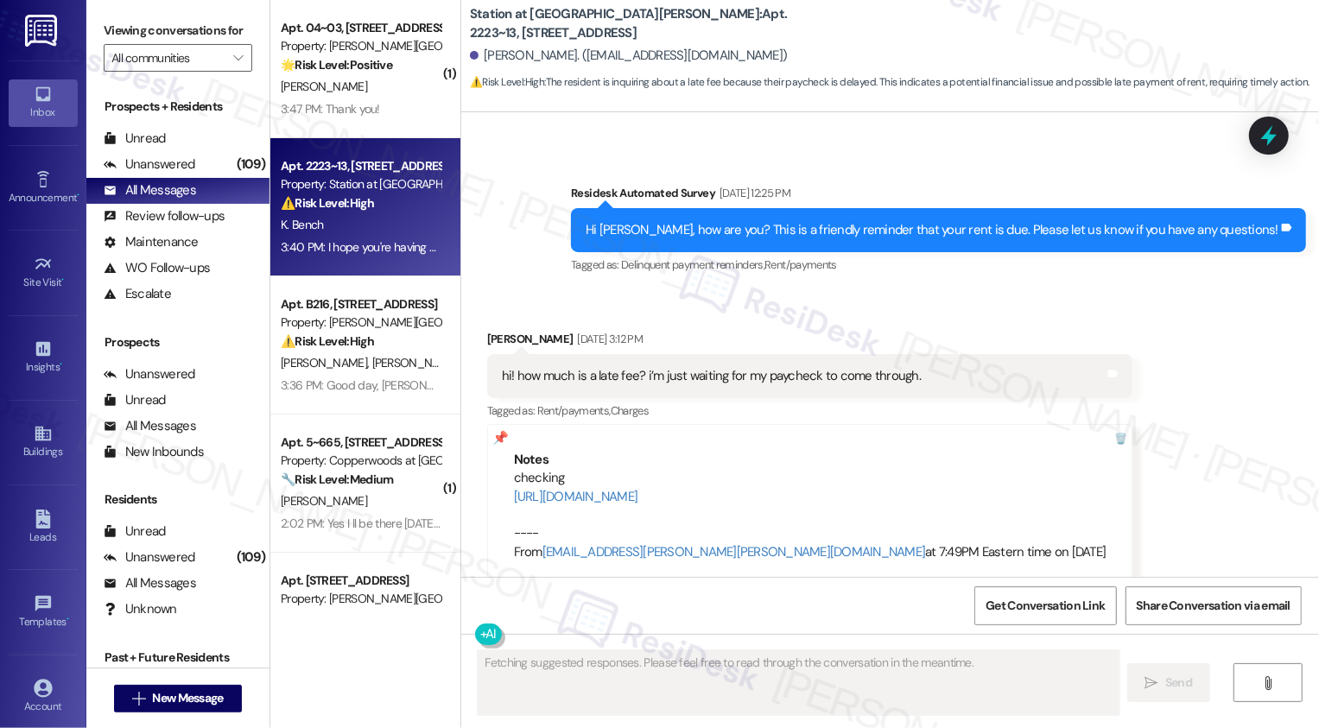
type textarea "Fetching suggested responses. Please feel free to read through the conversation…"
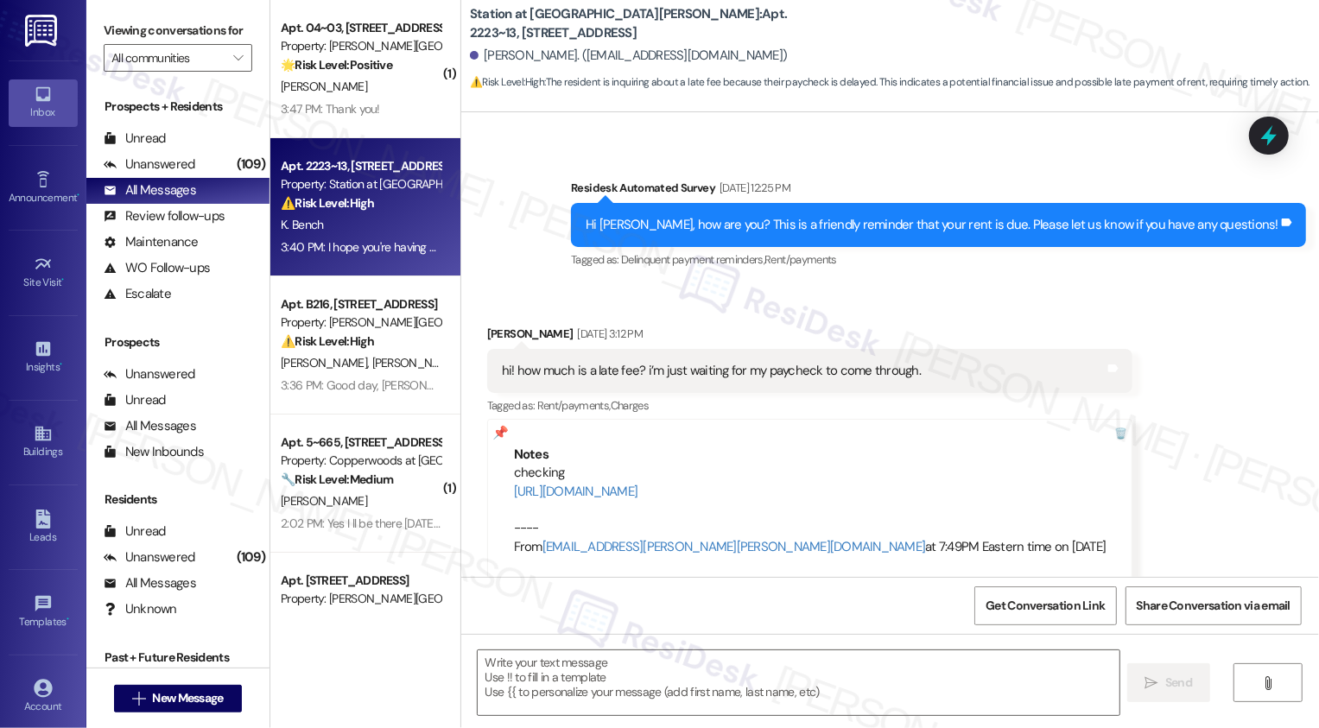
scroll to position [632, 0]
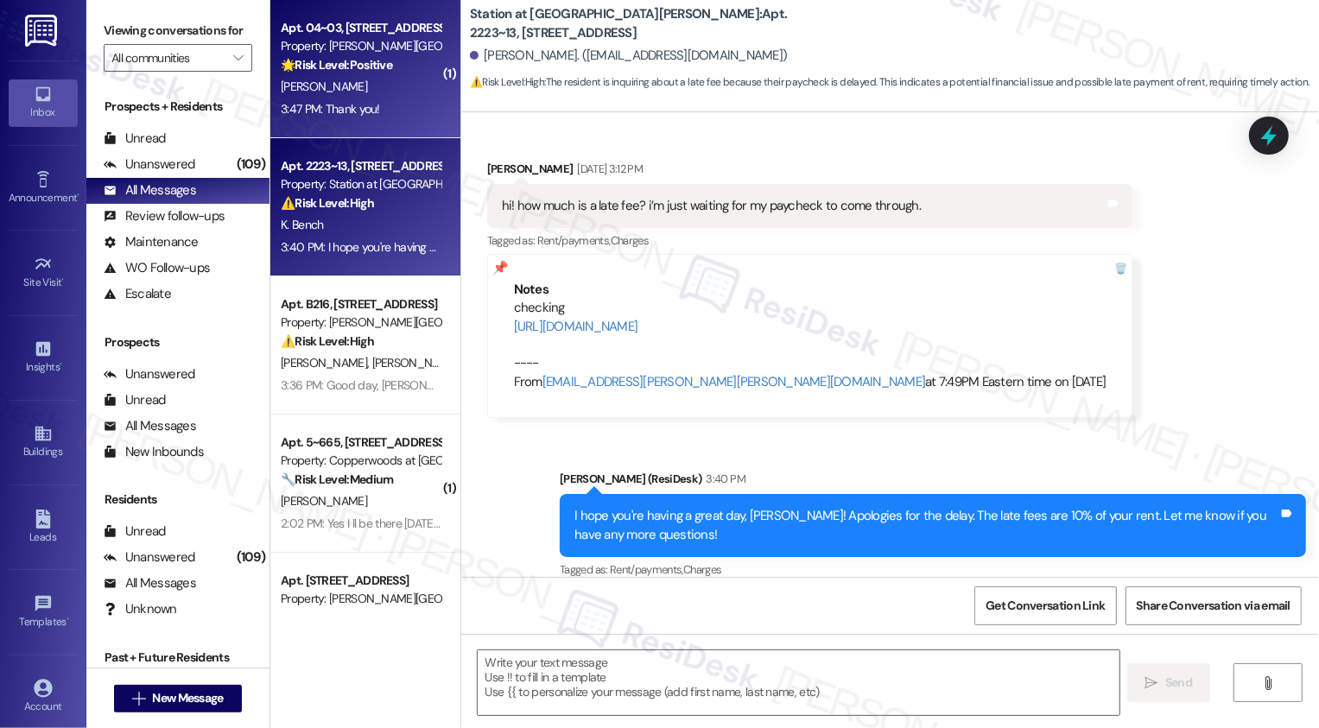
click at [356, 114] on div "3:47 PM: Thank you! 3:47 PM: Thank you!" at bounding box center [330, 109] width 99 height 16
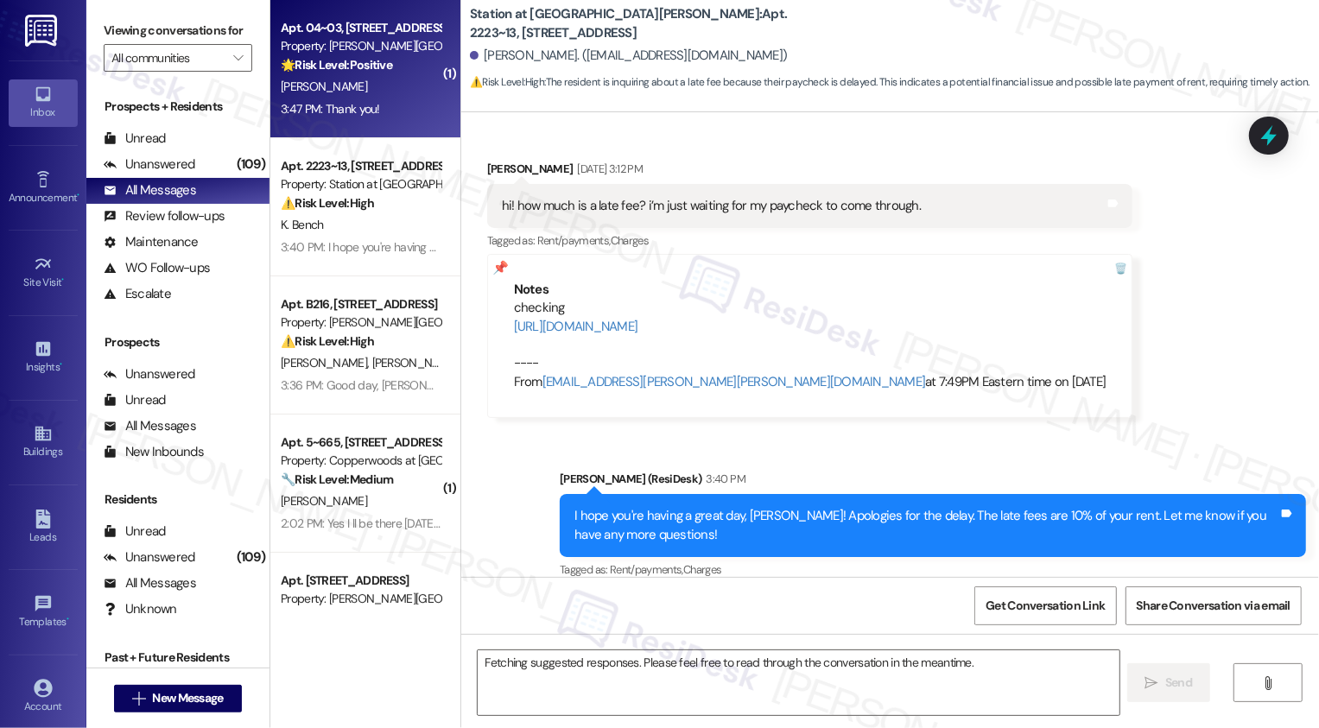
click at [356, 114] on div "3:47 PM: Thank you! 3:47 PM: Thank you!" at bounding box center [330, 109] width 99 height 16
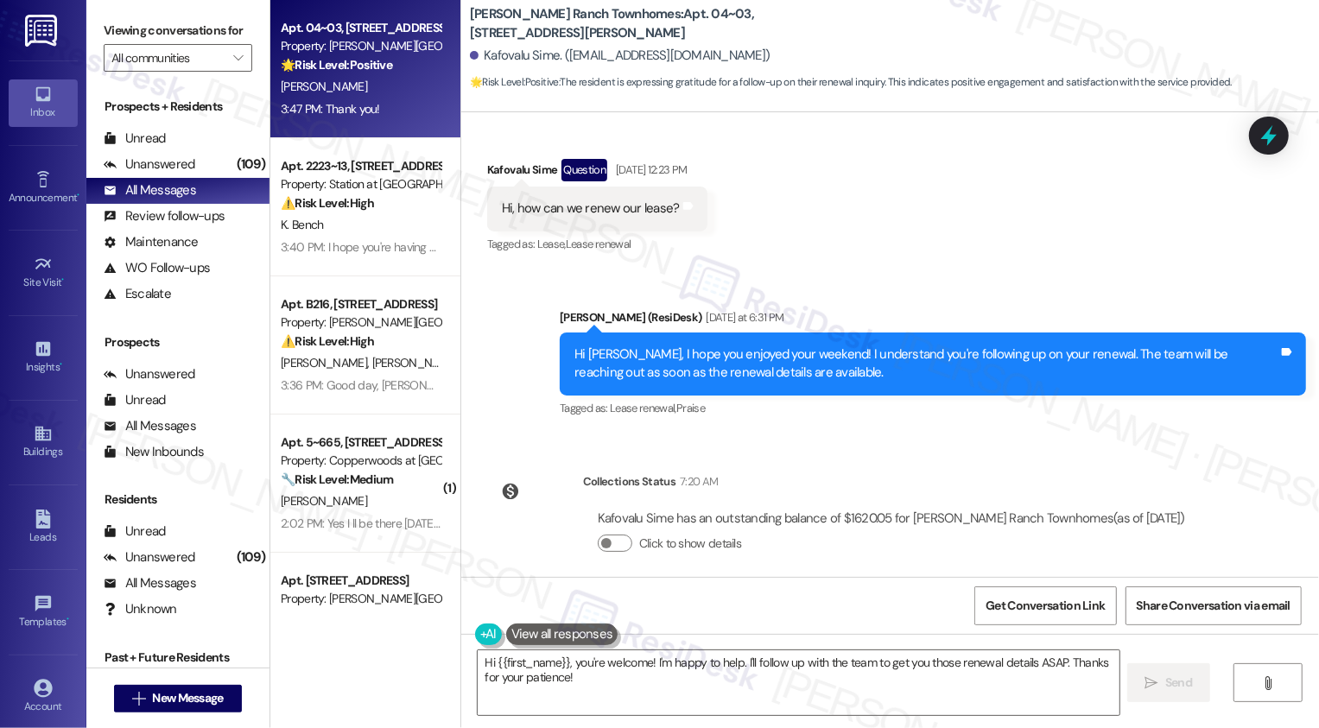
scroll to position [1935, 0]
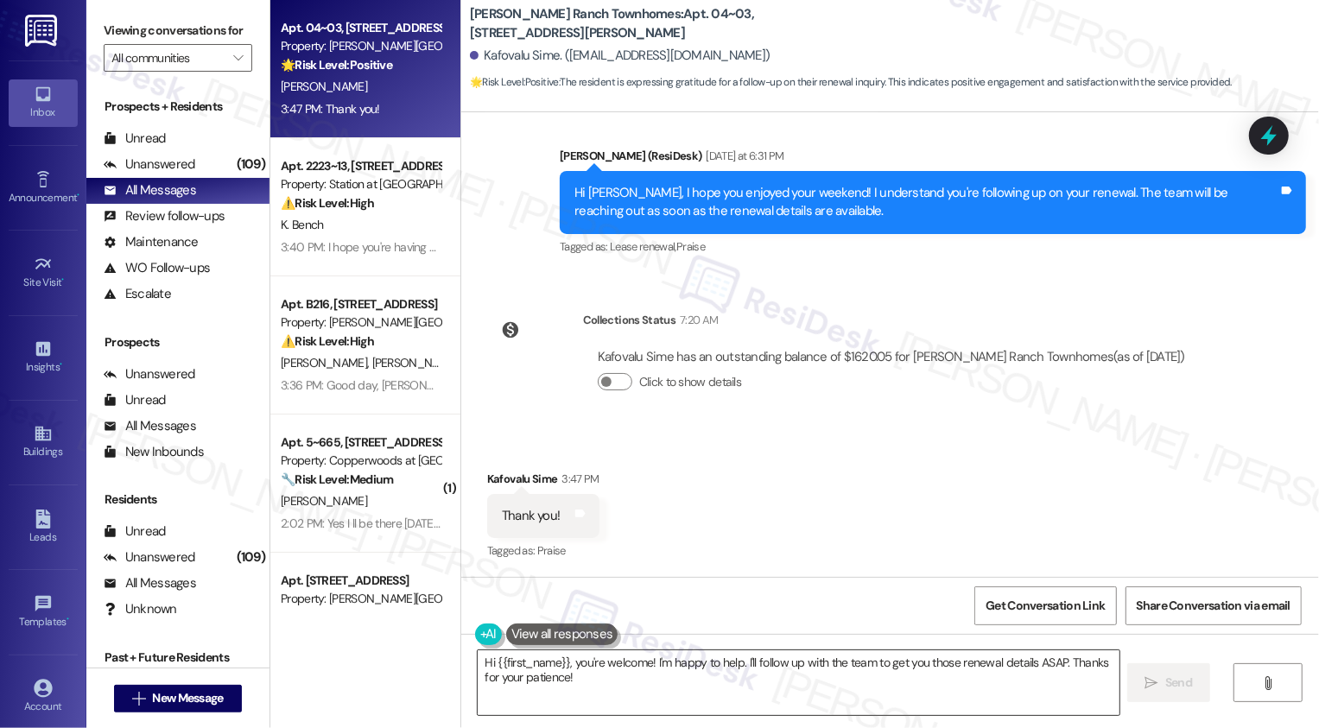
click at [606, 688] on textarea "Hi {{first_name}}, you're welcome! I'm happy to help. I'll follow up with the t…" at bounding box center [799, 683] width 642 height 65
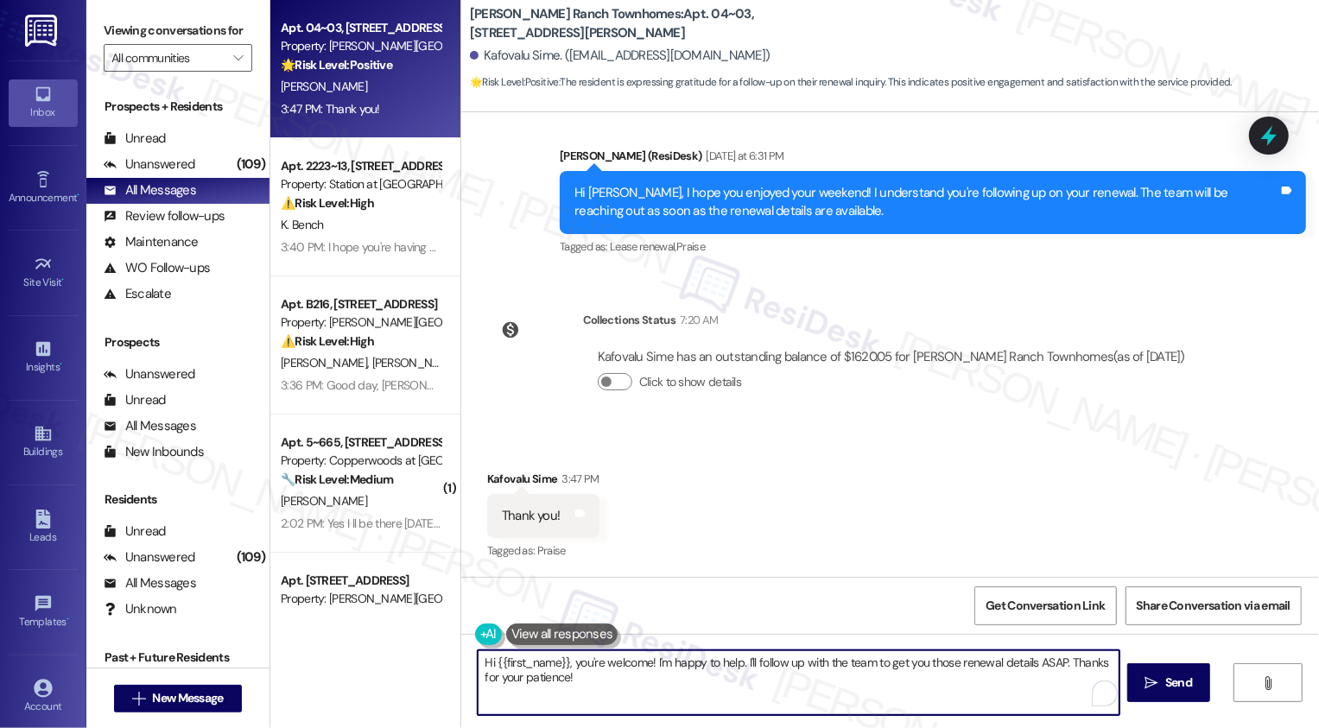
drag, startPoint x: 563, startPoint y: 662, endPoint x: 461, endPoint y: 661, distance: 102.8
click at [468, 661] on div "Hi {{first_name}}, you're welcome! I'm happy to help. I'll follow up with the t…" at bounding box center [790, 683] width 644 height 67
drag, startPoint x: 568, startPoint y: 661, endPoint x: 404, endPoint y: 661, distance: 163.3
click at [404, 661] on div "Apt. 04~03, 3931 East Cardon Lane Property: Porter Ranch Townhomes 🌟 Risk Level…" at bounding box center [794, 364] width 1049 height 728
drag, startPoint x: 555, startPoint y: 659, endPoint x: 575, endPoint y: 686, distance: 33.4
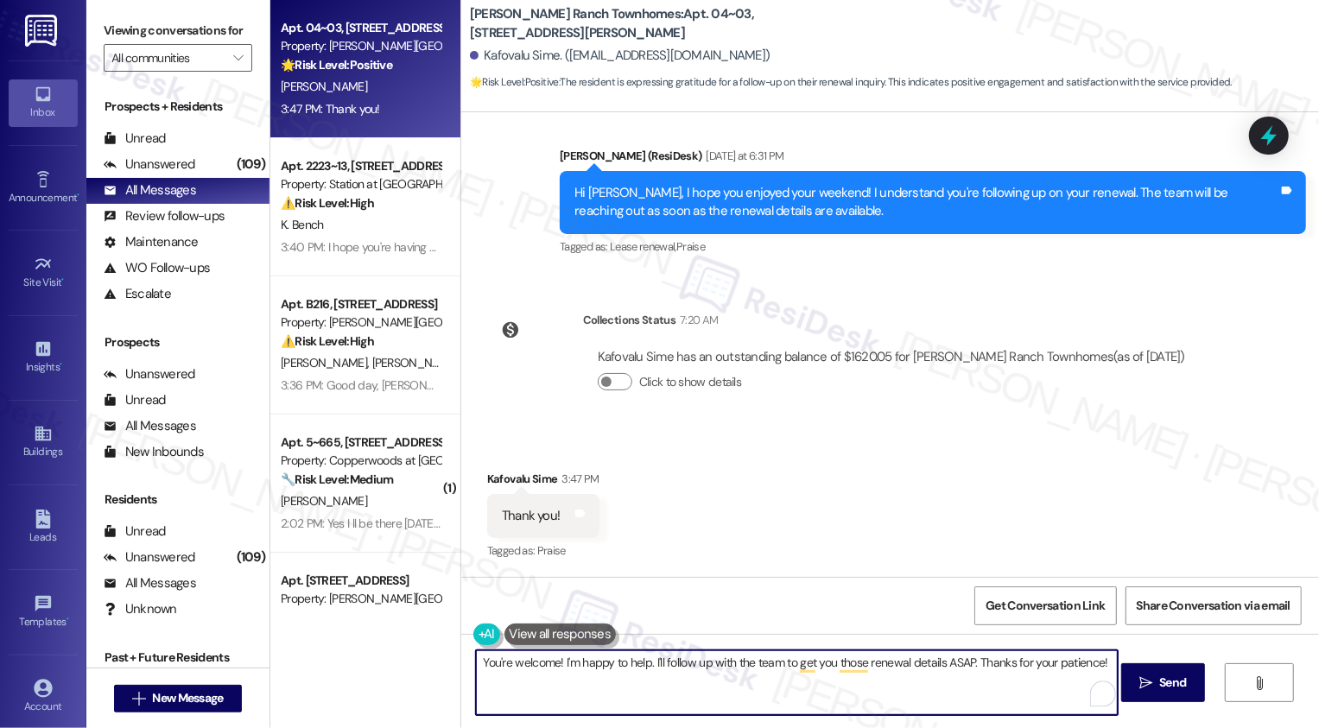
click at [575, 686] on textarea "You're welcome! I'm happy to help. I'll follow up with the team to get you thos…" at bounding box center [797, 683] width 642 height 65
type textarea "You're welcome! Let me know if there's anything else you need!"
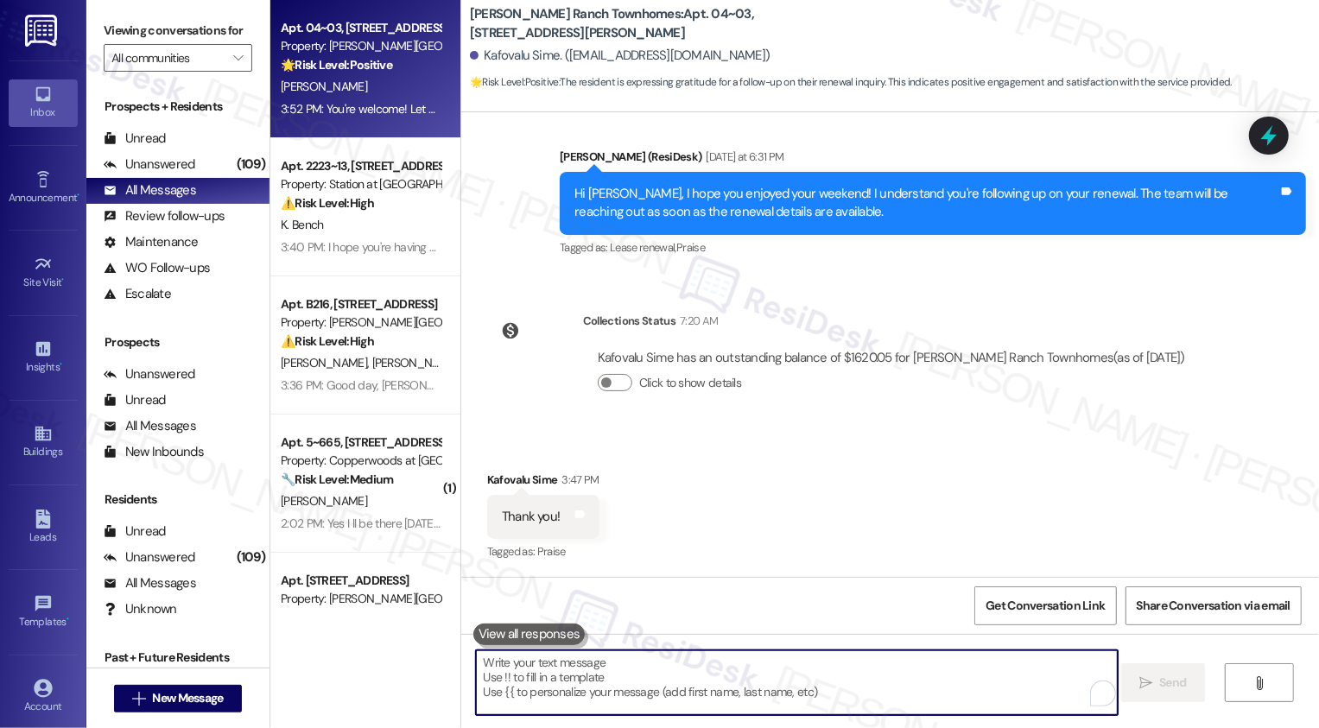
scroll to position [2055, 0]
